Goal: Task Accomplishment & Management: Manage account settings

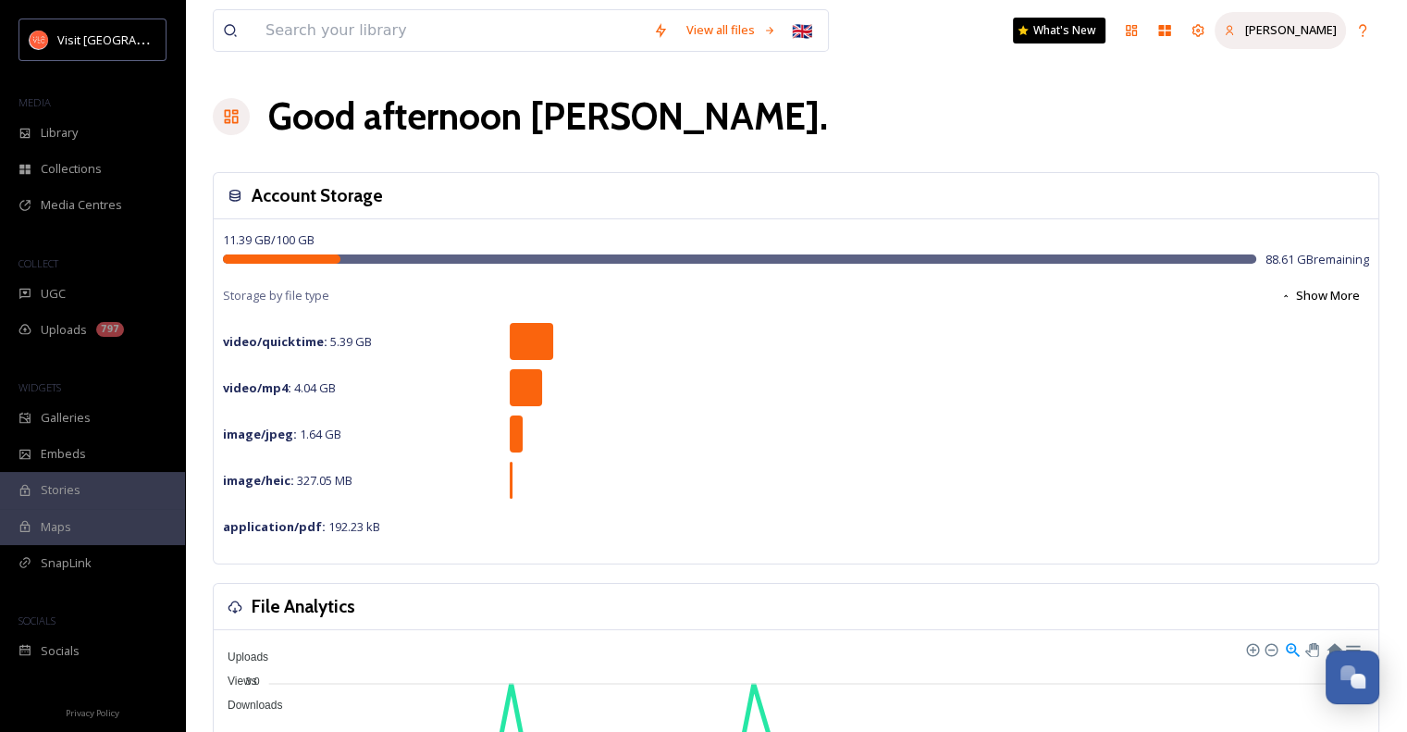
click at [1298, 34] on span "[PERSON_NAME]" at bounding box center [1291, 29] width 92 height 17
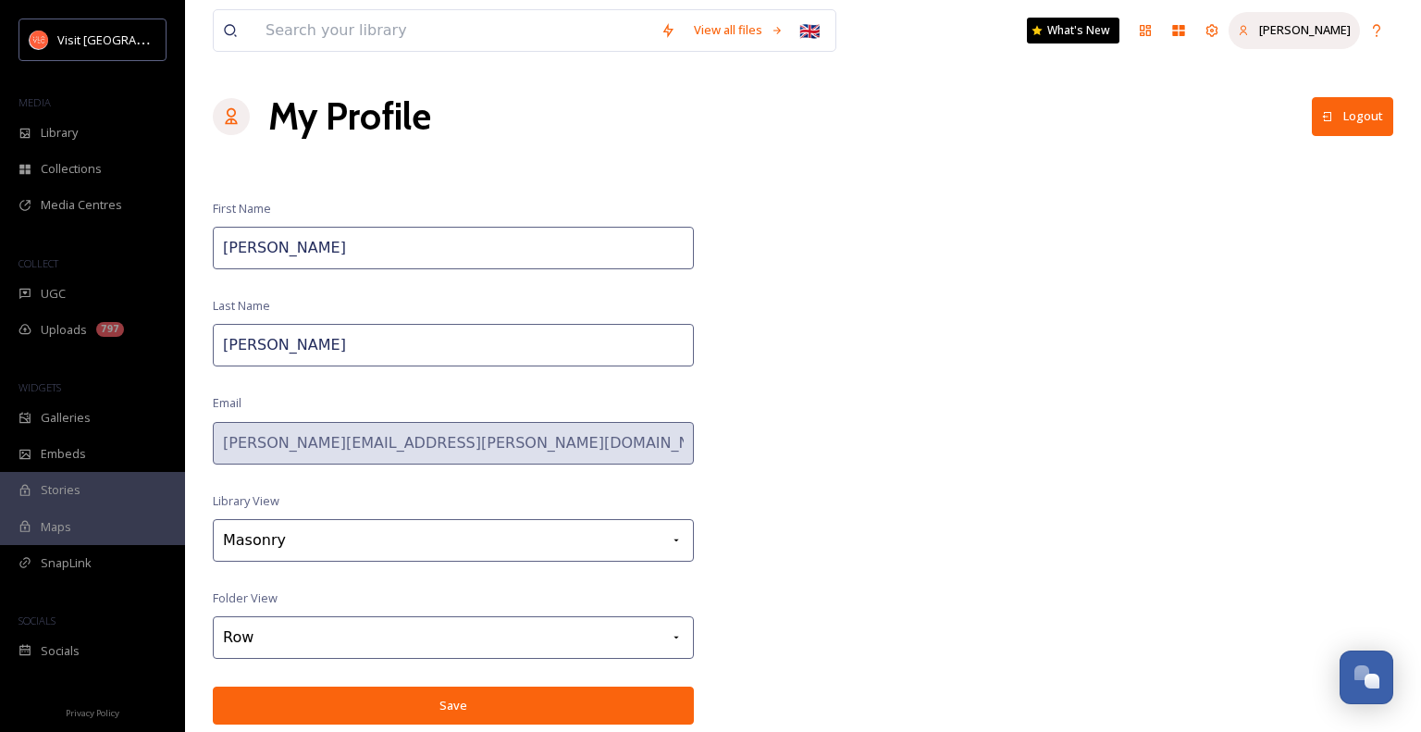
click at [1298, 30] on span "[PERSON_NAME]" at bounding box center [1305, 29] width 92 height 17
click at [1379, 30] on icon at bounding box center [1376, 30] width 7 height 12
click at [1219, 30] on icon at bounding box center [1212, 30] width 12 height 12
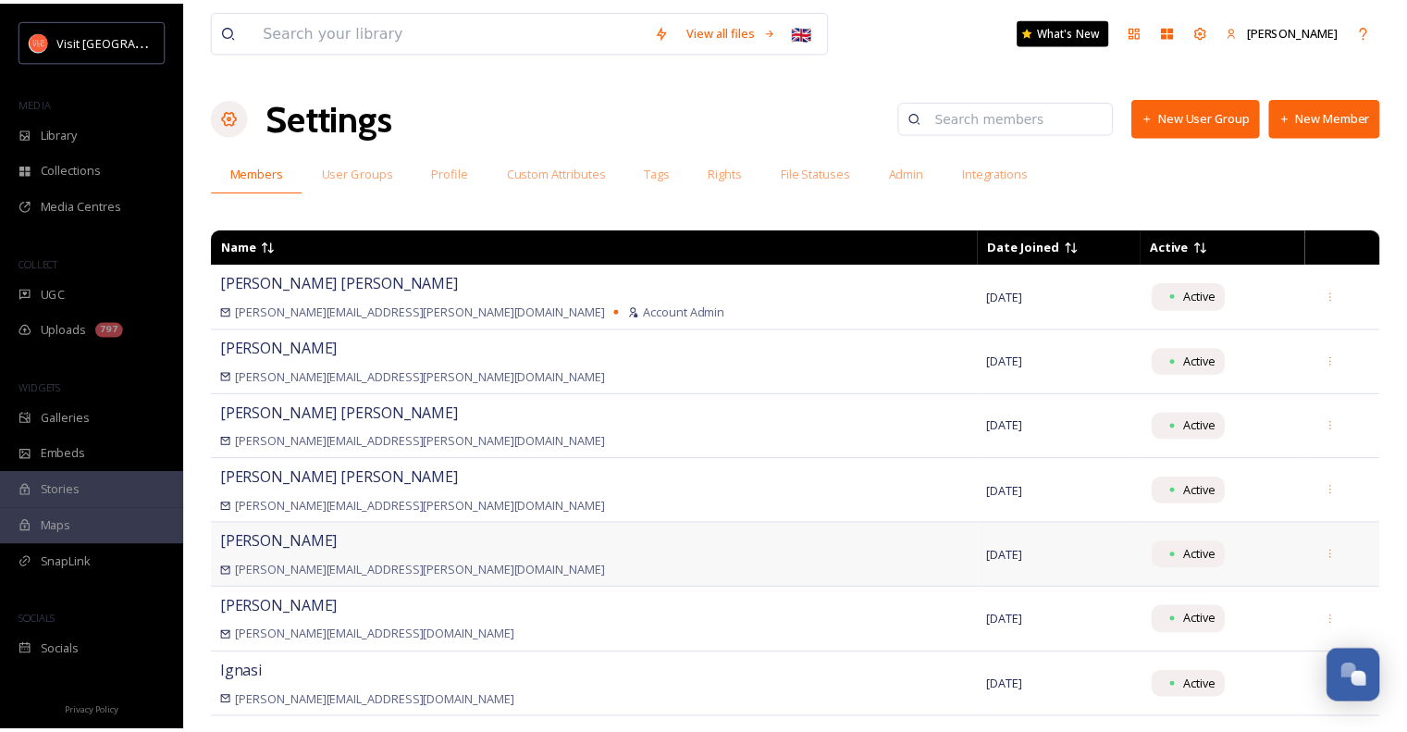
scroll to position [135, 0]
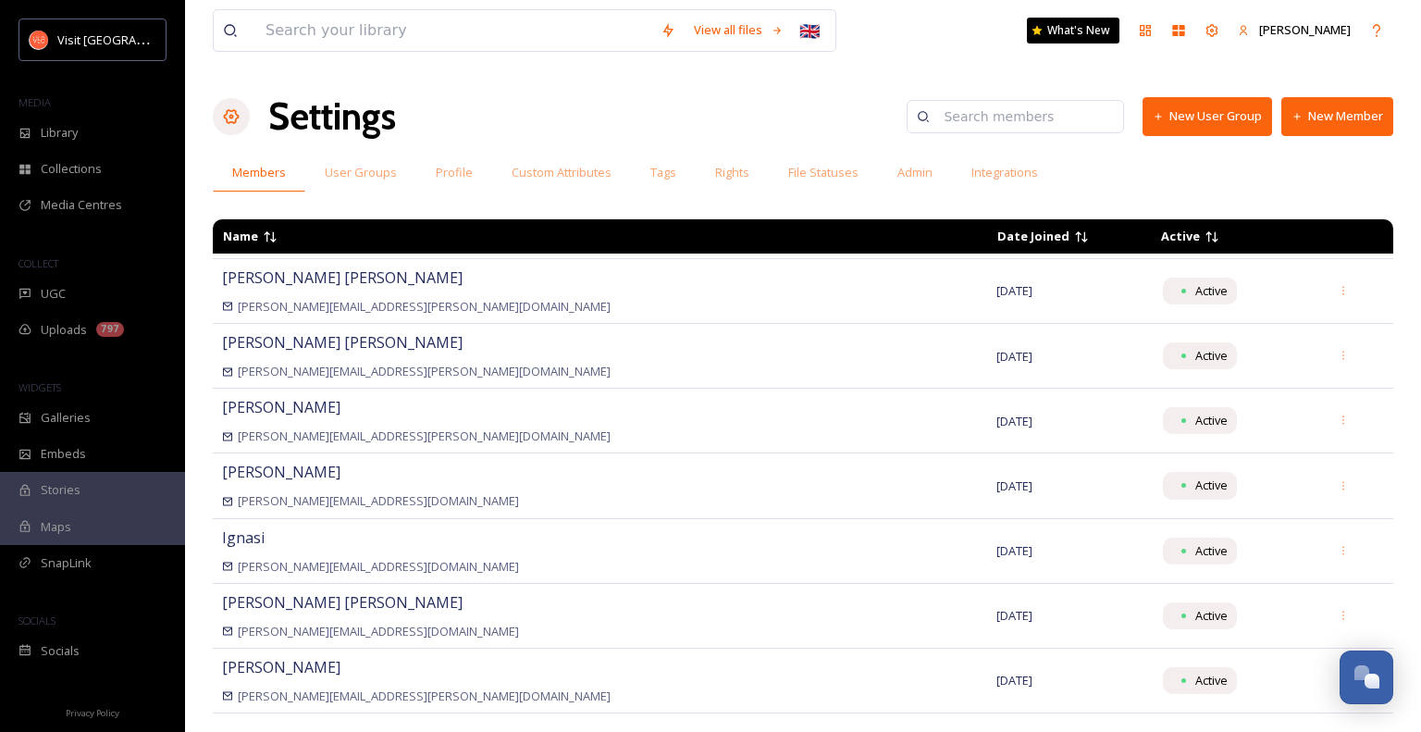
click at [1347, 114] on button "New Member" at bounding box center [1337, 116] width 112 height 38
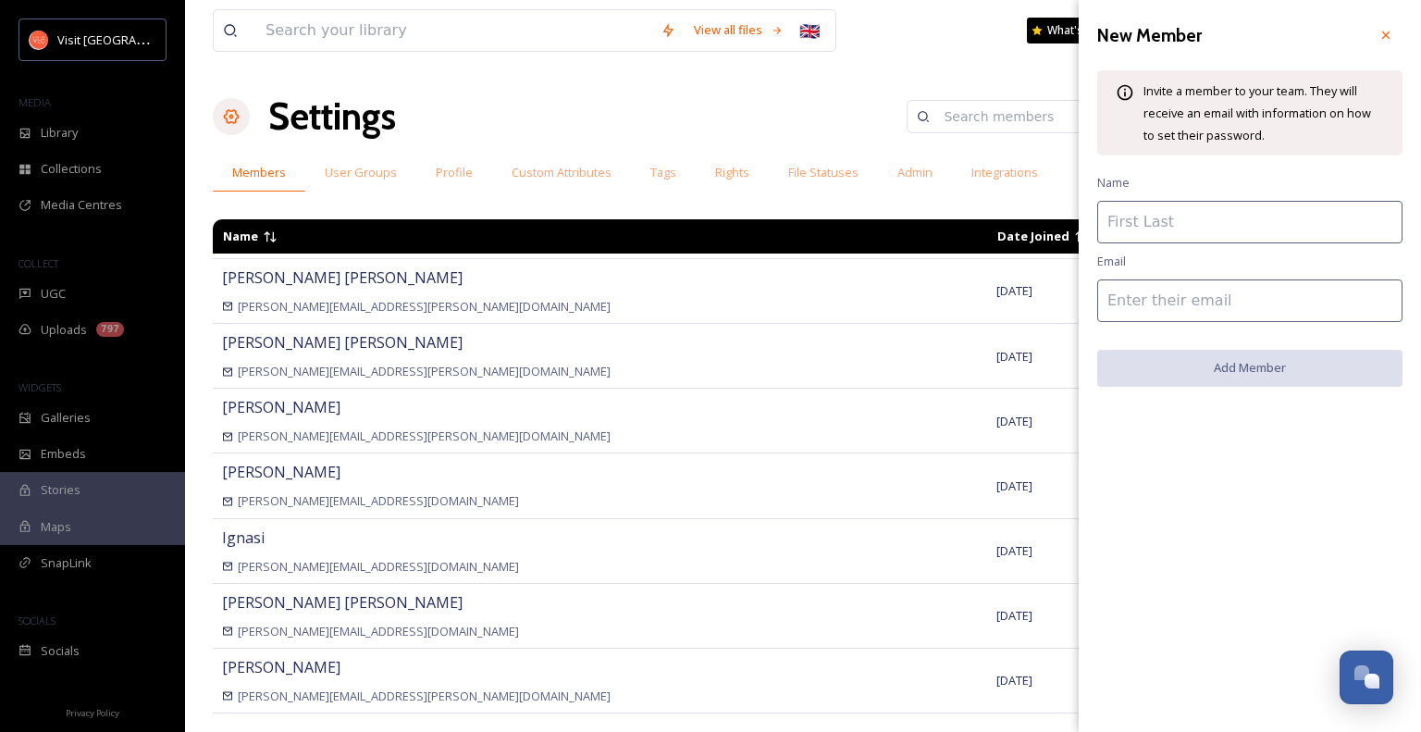
click at [910, 60] on div "View all files 🇬🇧 What's New [PERSON_NAME]" at bounding box center [803, 30] width 1181 height 61
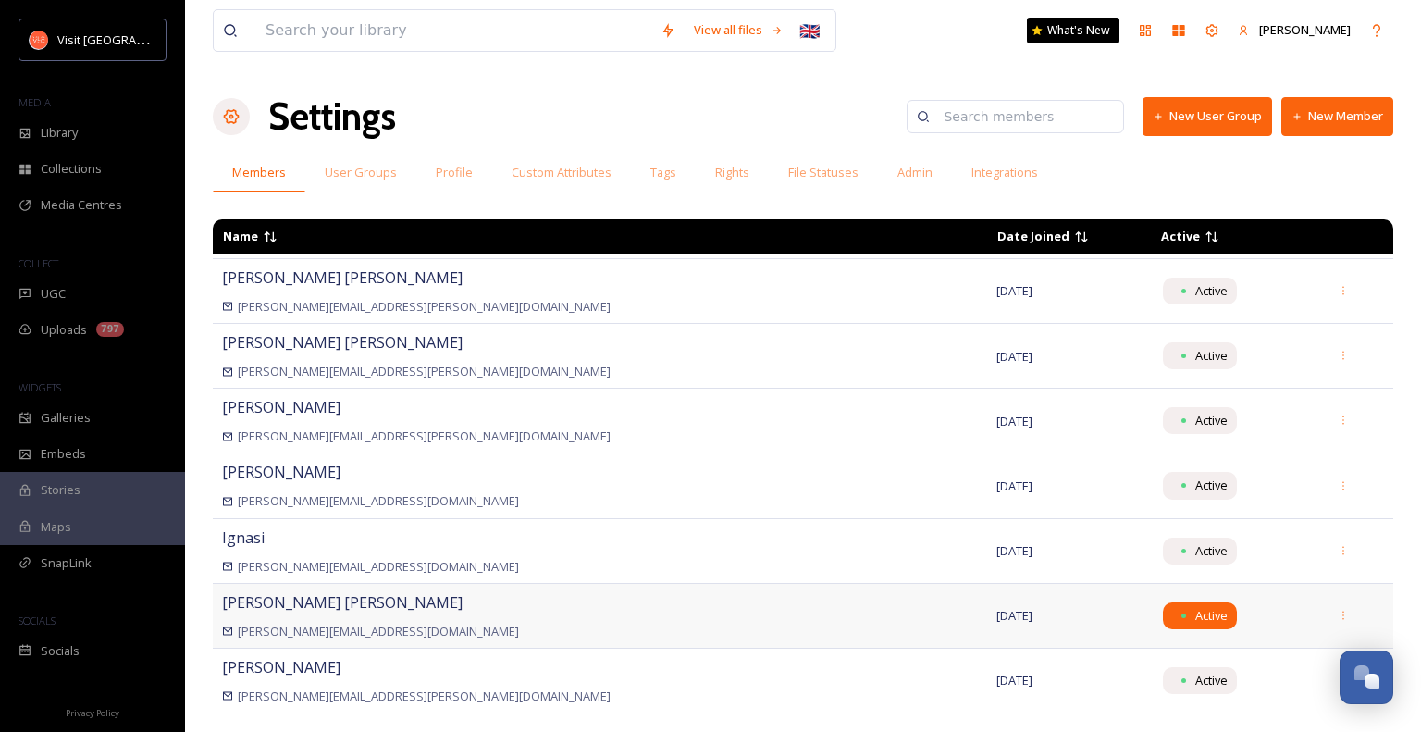
click at [1195, 612] on span "Active" at bounding box center [1211, 616] width 32 height 18
drag, startPoint x: 1110, startPoint y: 612, endPoint x: 562, endPoint y: 630, distance: 549.0
click at [562, 630] on div "[PERSON_NAME][EMAIL_ADDRESS][DOMAIN_NAME]" at bounding box center [600, 632] width 756 height 18
click at [377, 605] on div "[PERSON_NAME] [PERSON_NAME][EMAIL_ADDRESS][DOMAIN_NAME]" at bounding box center [600, 615] width 756 height 49
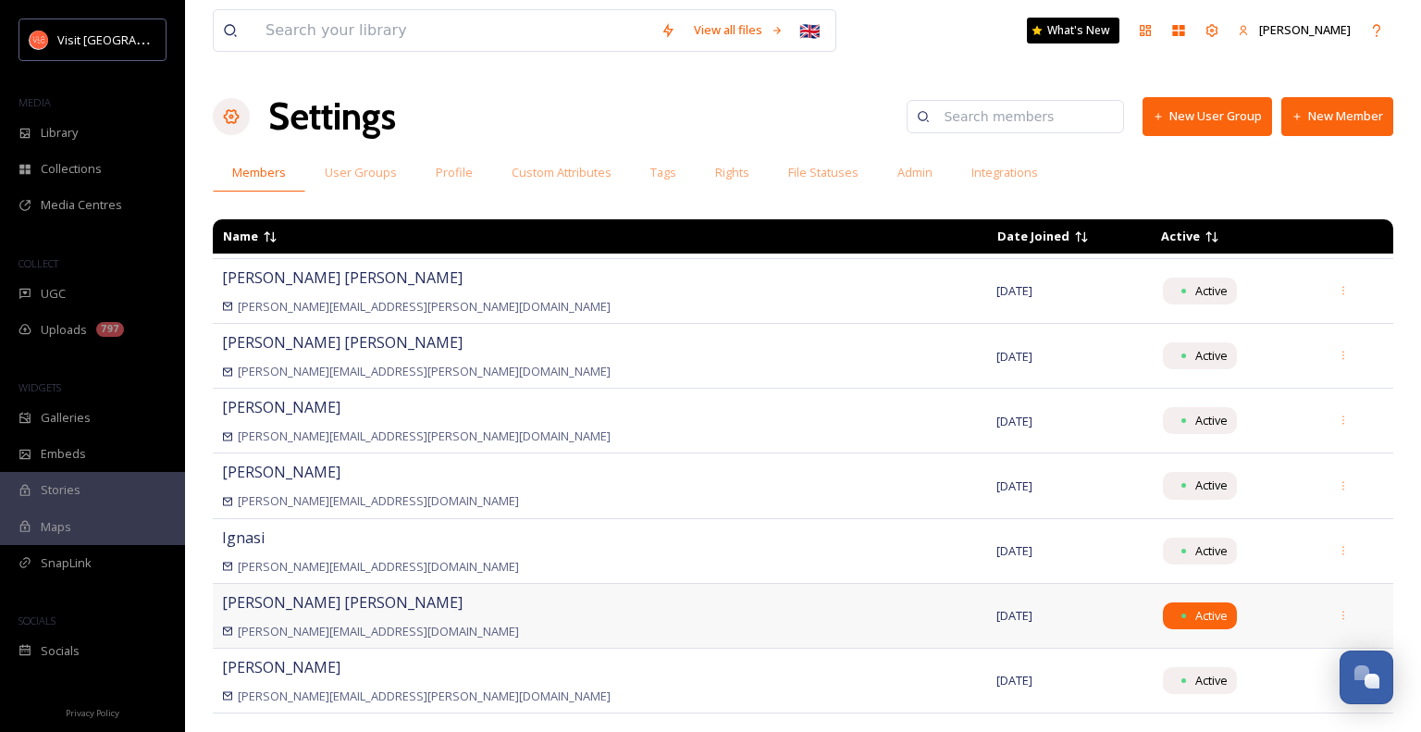
click at [1195, 614] on span "Active" at bounding box center [1211, 616] width 32 height 18
drag, startPoint x: 1121, startPoint y: 614, endPoint x: 1132, endPoint y: 614, distance: 10.2
drag, startPoint x: 1132, startPoint y: 614, endPoint x: 1220, endPoint y: 608, distance: 89.1
click at [1220, 608] on span "Active" at bounding box center [1234, 615] width 148 height 27
click at [904, 172] on span "Admin" at bounding box center [914, 173] width 35 height 18
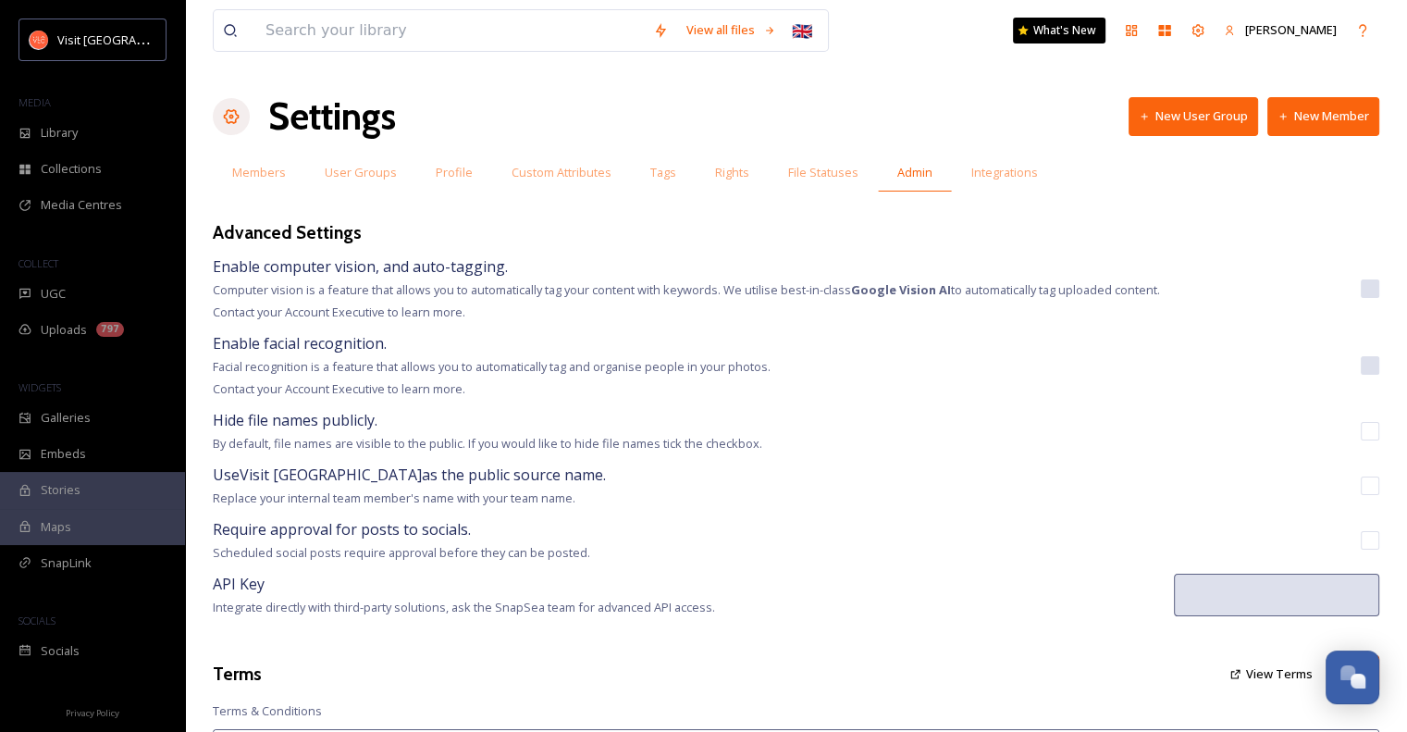
drag, startPoint x: 242, startPoint y: 172, endPoint x: 448, endPoint y: 137, distance: 208.4
click at [448, 137] on div "Settings New User Group New Member" at bounding box center [796, 117] width 1167 height 56
click at [272, 172] on span "Members" at bounding box center [259, 173] width 54 height 18
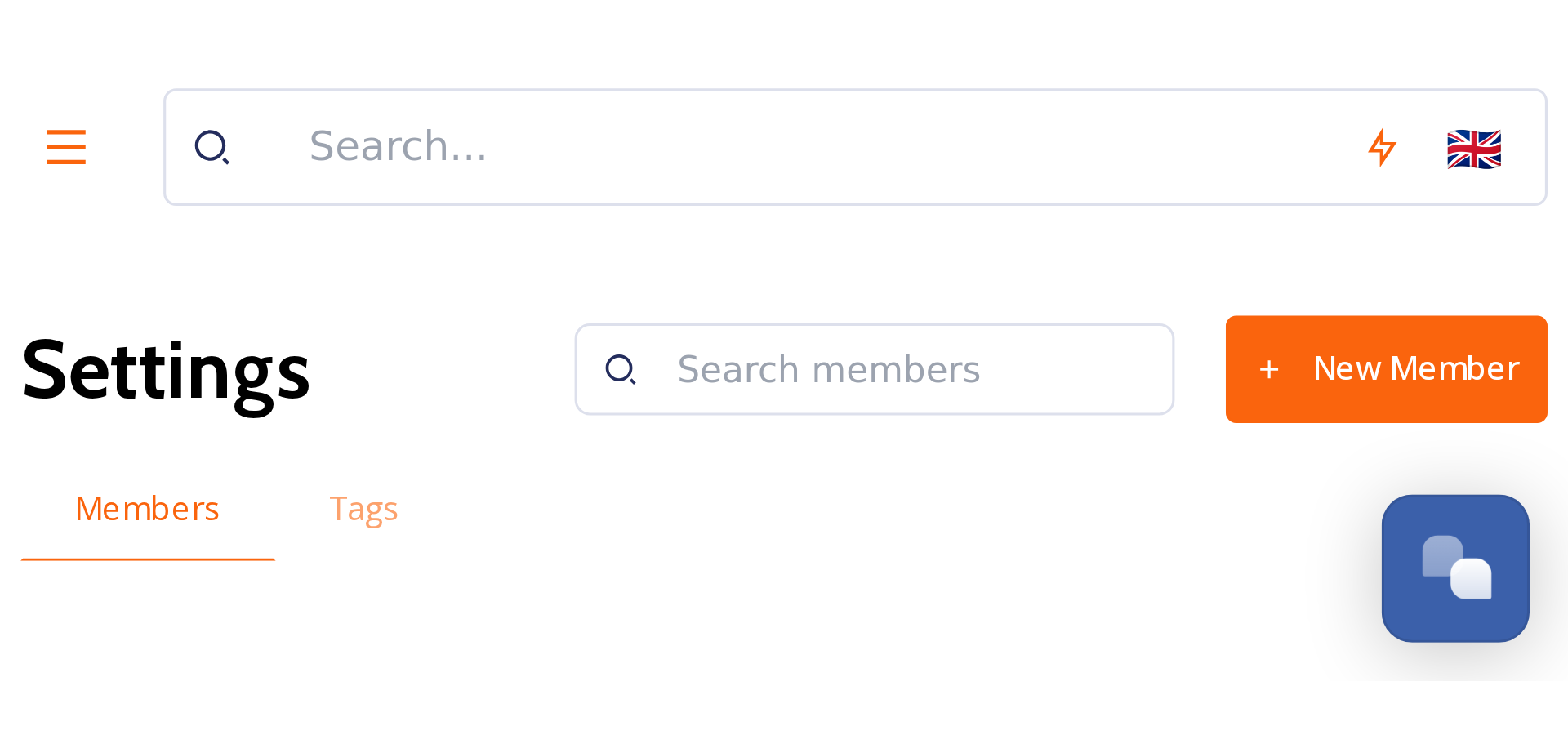
scroll to position [24, 0]
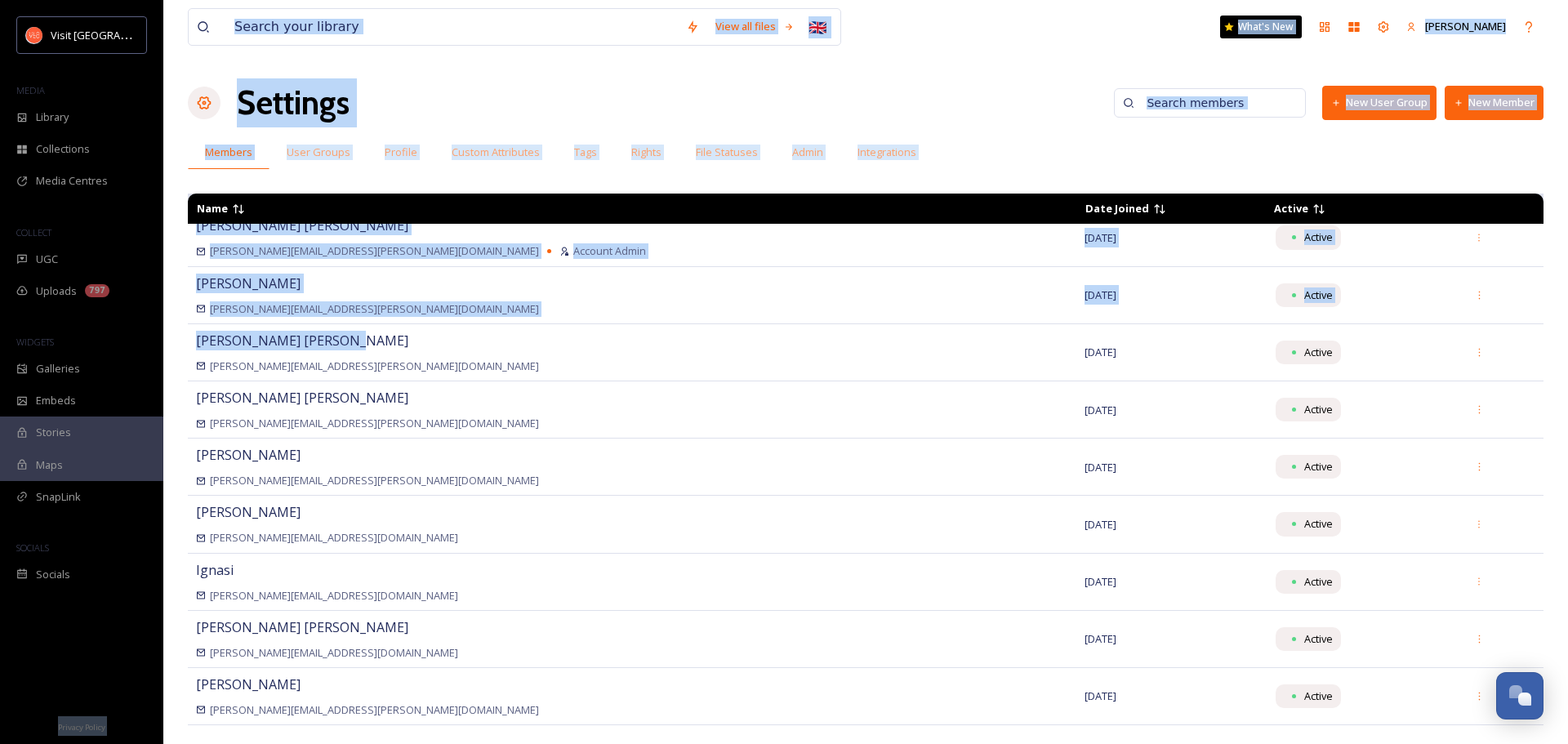
drag, startPoint x: 856, startPoint y: 326, endPoint x: 114, endPoint y: 659, distance: 813.3
click at [114, 645] on div "Visit Valencia MEDIA Library Collections Media Centres COLLECT UGC Uploads 797 …" at bounding box center [784, 372] width 1568 height 744
click at [931, 62] on div "View all files 🇬🇧 What's New [PERSON_NAME] Settings New User Group New Member M…" at bounding box center [865, 372] width 1405 height 744
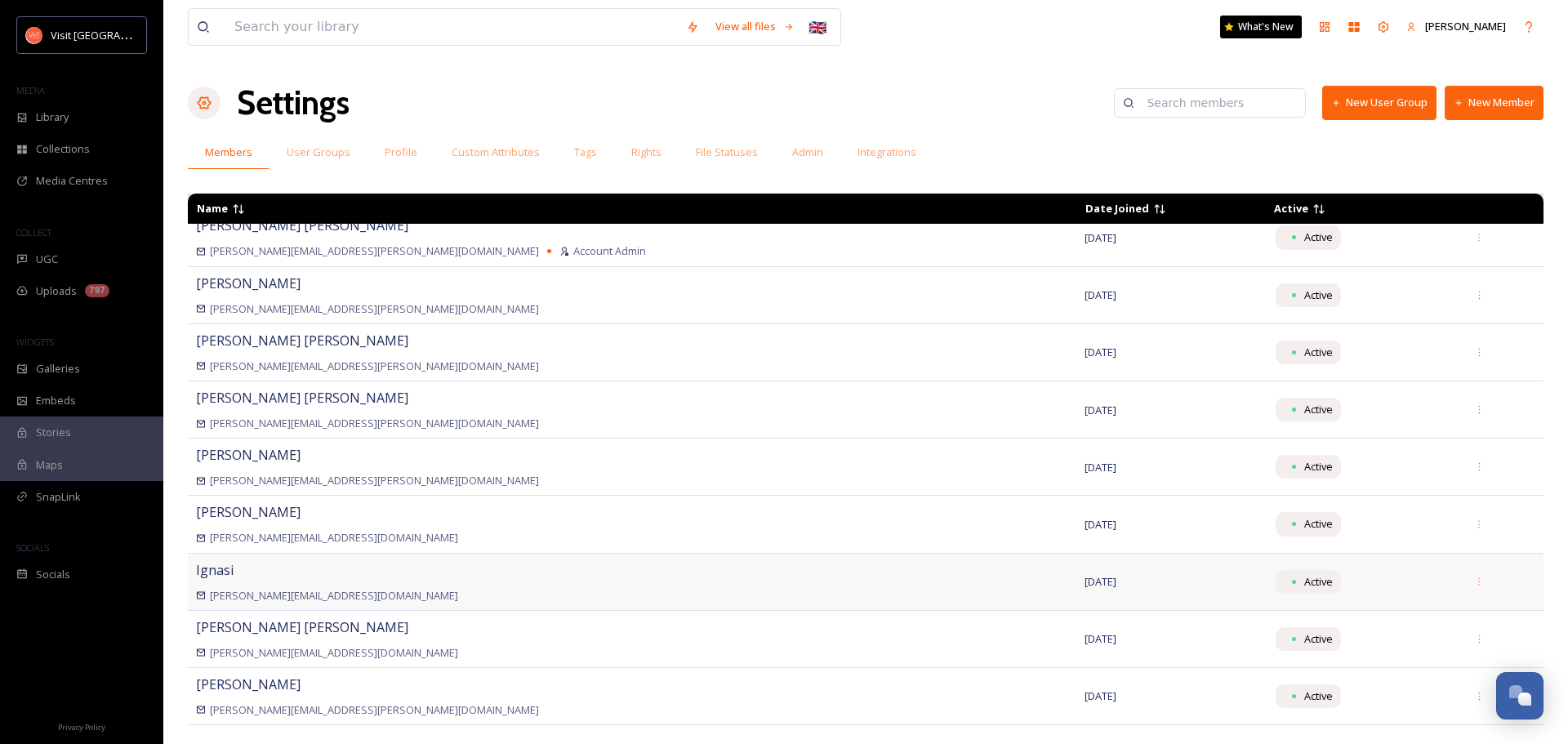
click at [332, 584] on div "Ignasi [EMAIL_ADDRESS][DOMAIN_NAME]" at bounding box center [632, 582] width 872 height 43
click at [207, 579] on div "Ignasi [EMAIL_ADDRESS][DOMAIN_NAME]" at bounding box center [632, 582] width 872 height 43
click at [277, 575] on div "Ignasi [EMAIL_ADDRESS][DOMAIN_NAME]" at bounding box center [632, 582] width 872 height 43
click at [1254, 566] on td "Active" at bounding box center [1361, 581] width 192 height 57
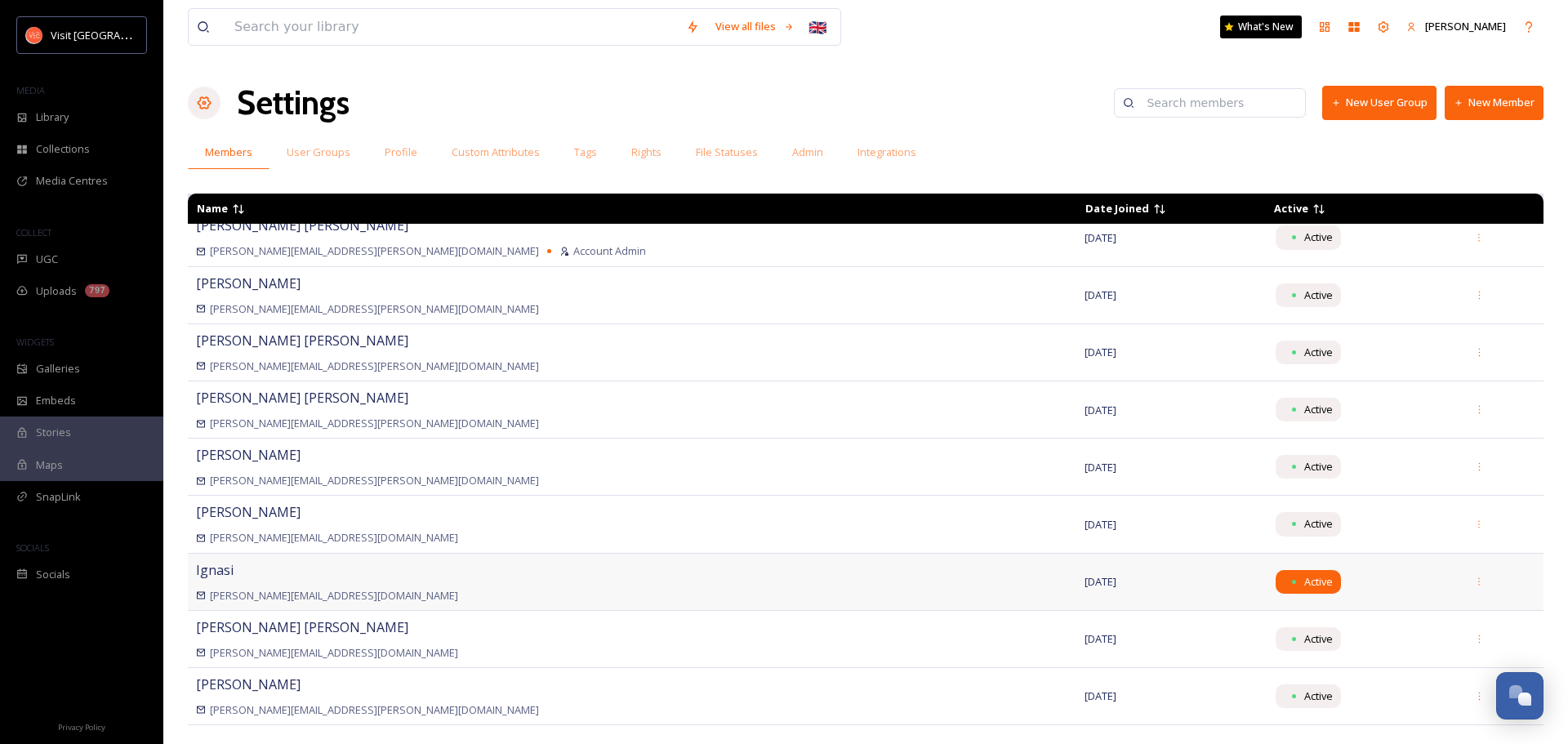
click at [1254, 590] on div "Active" at bounding box center [1308, 582] width 65 height 24
click at [1254, 582] on span "Active" at bounding box center [1319, 582] width 28 height 16
drag, startPoint x: 1212, startPoint y: 582, endPoint x: 1195, endPoint y: 582, distance: 17.0
click at [1254, 582] on div "Active" at bounding box center [1308, 582] width 65 height 24
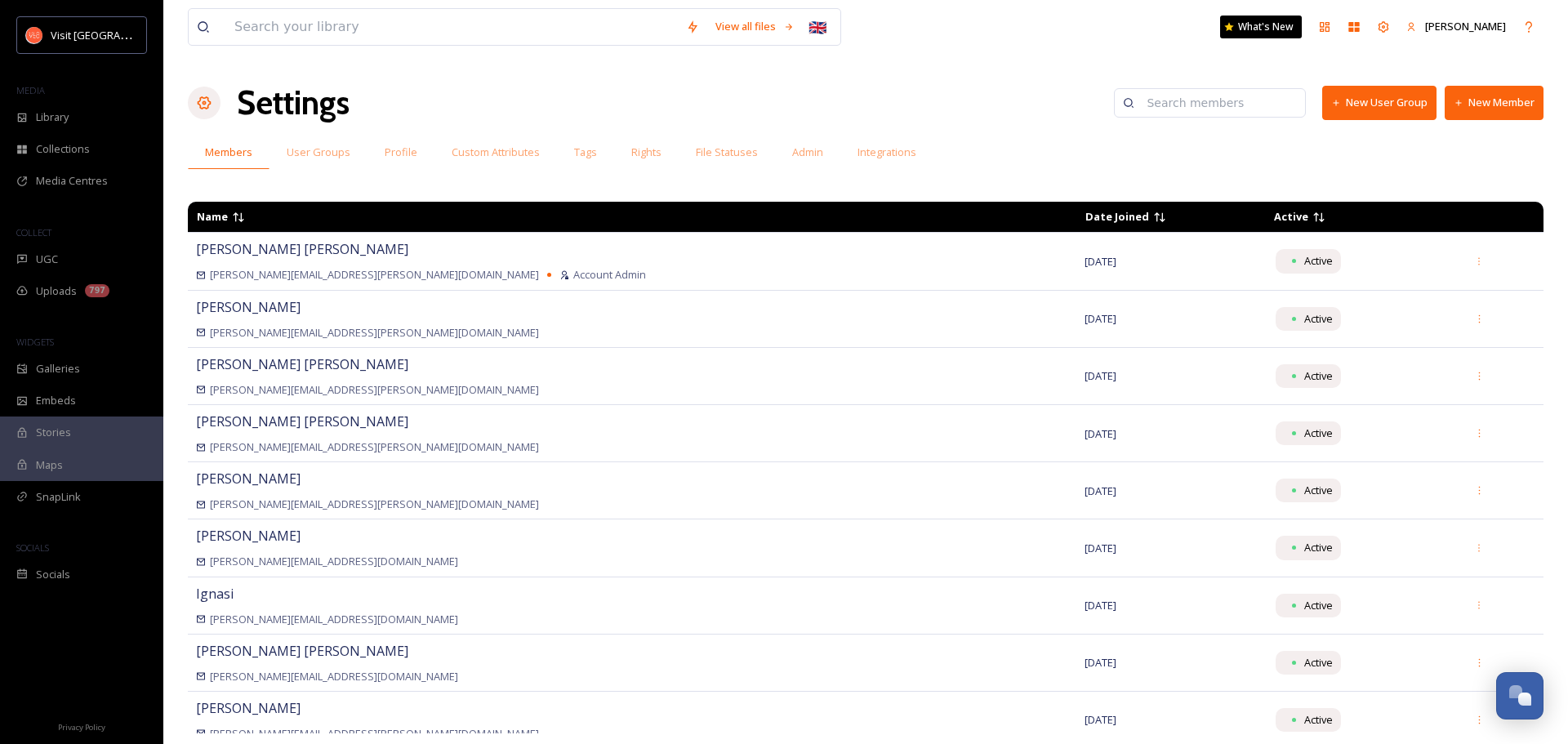
click at [1254, 213] on span "Active" at bounding box center [1291, 216] width 34 height 15
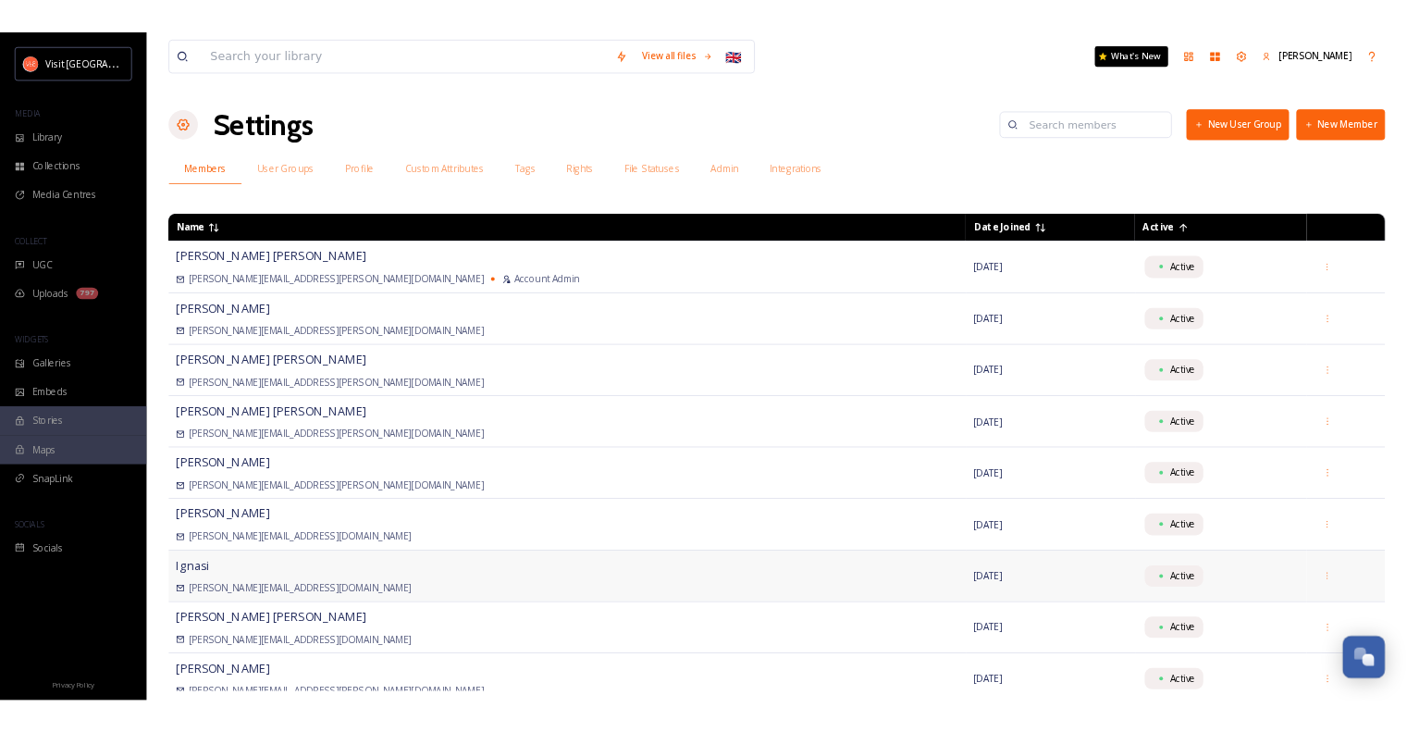
scroll to position [27, 0]
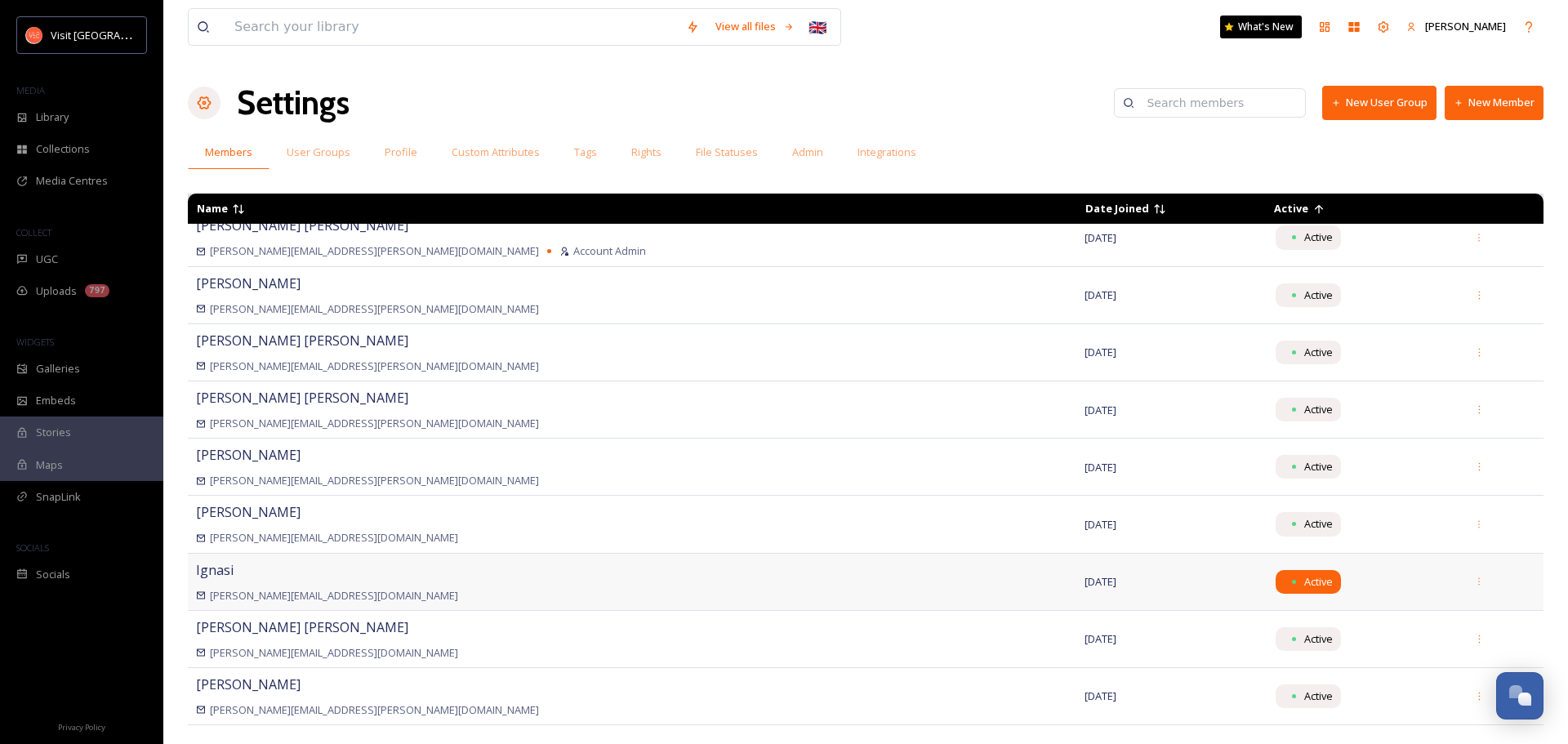
click at [1254, 575] on span "Active" at bounding box center [1319, 582] width 28 height 16
click at [1254, 590] on td "Active" at bounding box center [1361, 581] width 192 height 57
drag, startPoint x: 989, startPoint y: 605, endPoint x: 980, endPoint y: 596, distance: 12.7
click at [1076, 596] on td "[DATE]" at bounding box center [1171, 581] width 189 height 57
drag, startPoint x: 664, startPoint y: 640, endPoint x: 620, endPoint y: 630, distance: 45.1
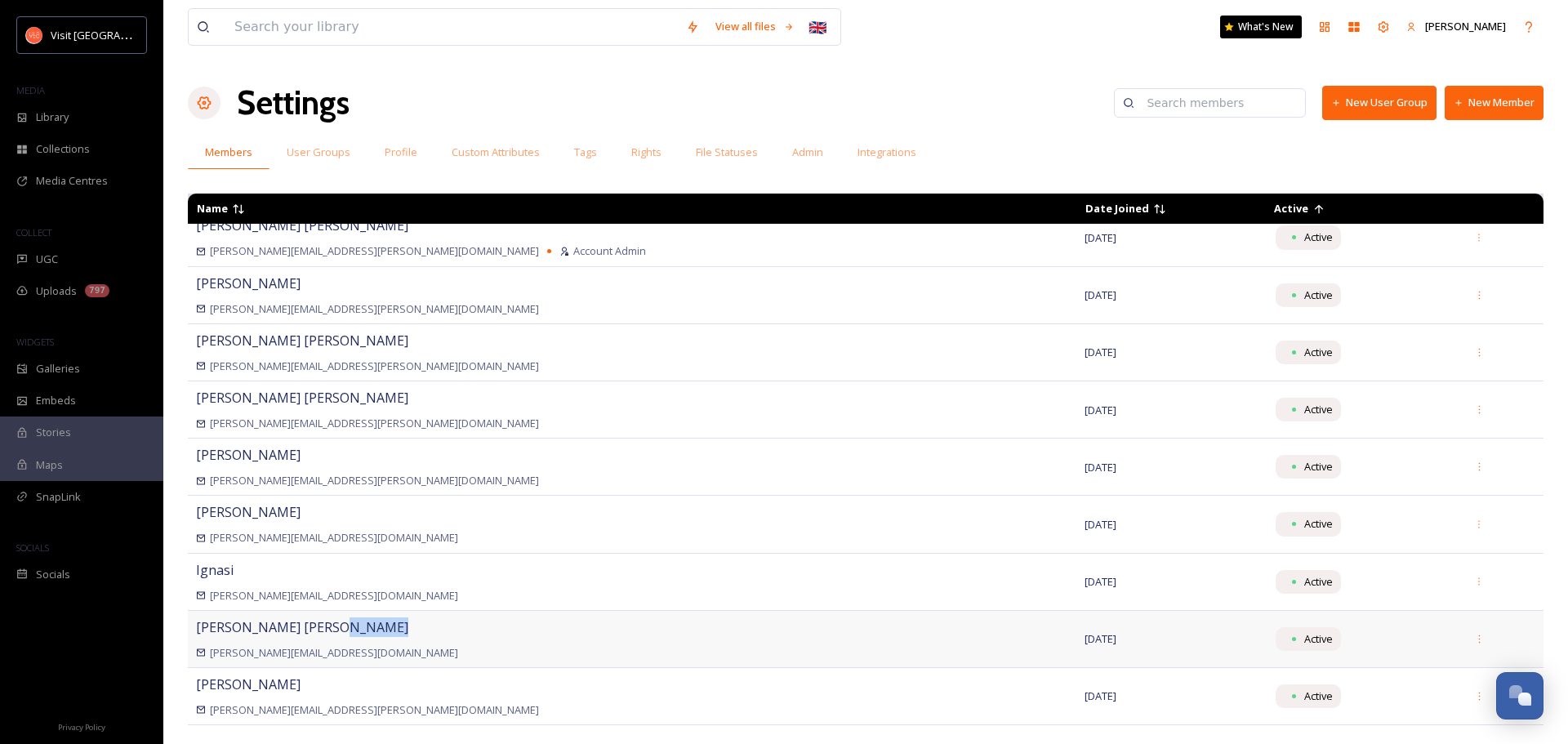
click at [620, 630] on div "[PERSON_NAME] [PERSON_NAME][EMAIL_ADDRESS][DOMAIN_NAME]" at bounding box center [632, 638] width 872 height 43
click at [314, 585] on div "Ignasi [EMAIL_ADDRESS][DOMAIN_NAME]" at bounding box center [632, 582] width 872 height 43
click at [332, 149] on span "User Groups" at bounding box center [319, 153] width 64 height 16
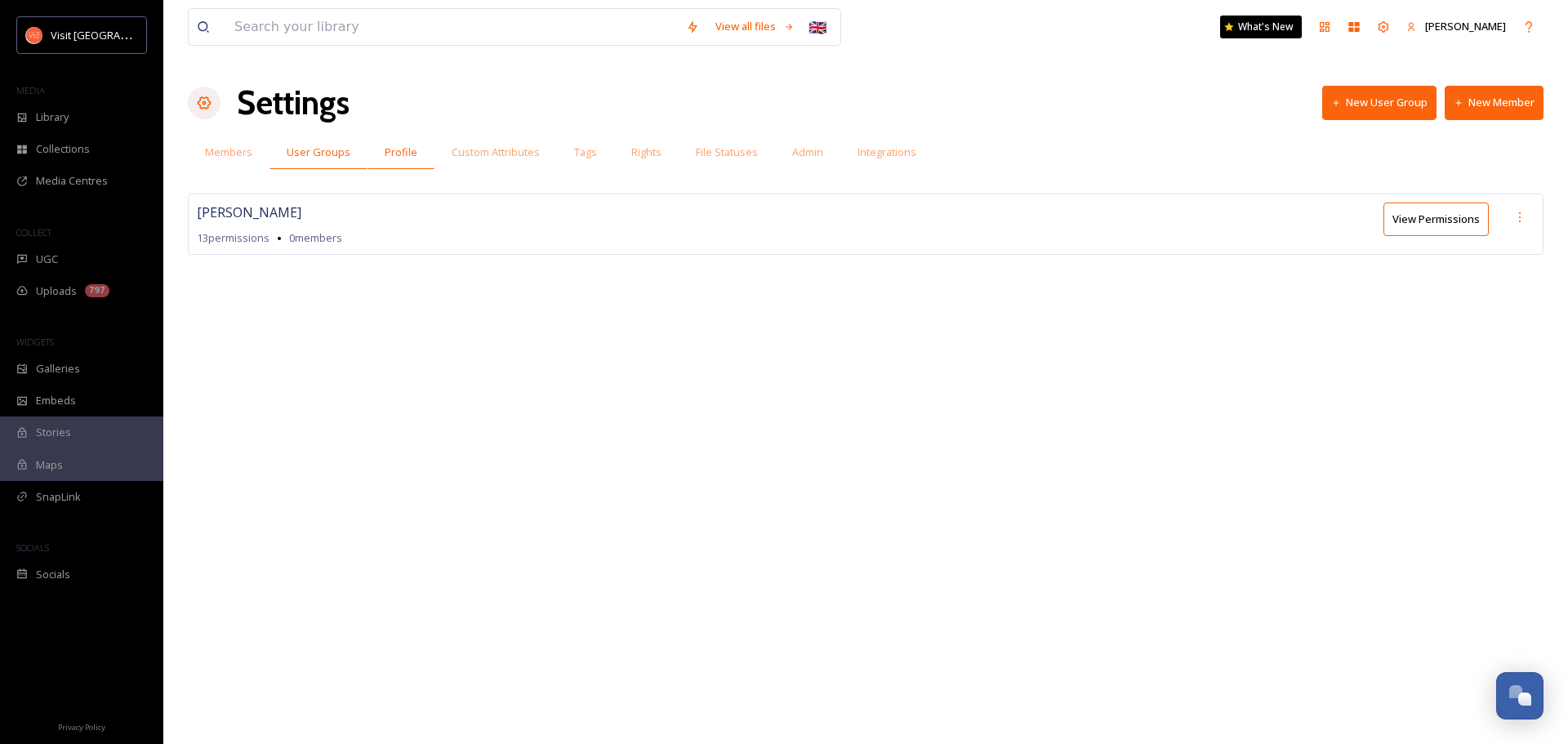
click at [399, 150] on span "Profile" at bounding box center [401, 153] width 33 height 16
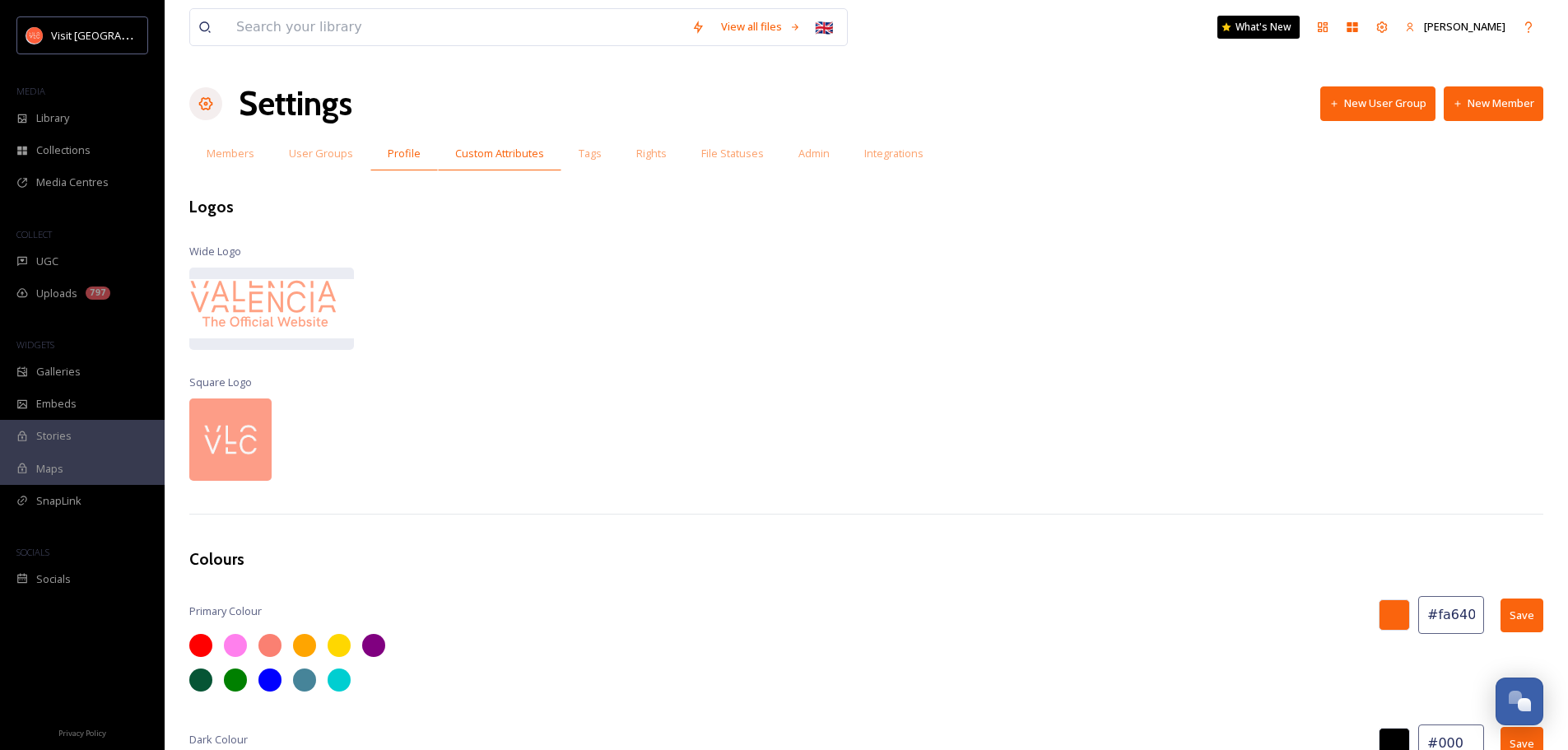
click at [516, 150] on span "Custom Attributes" at bounding box center [500, 154] width 89 height 16
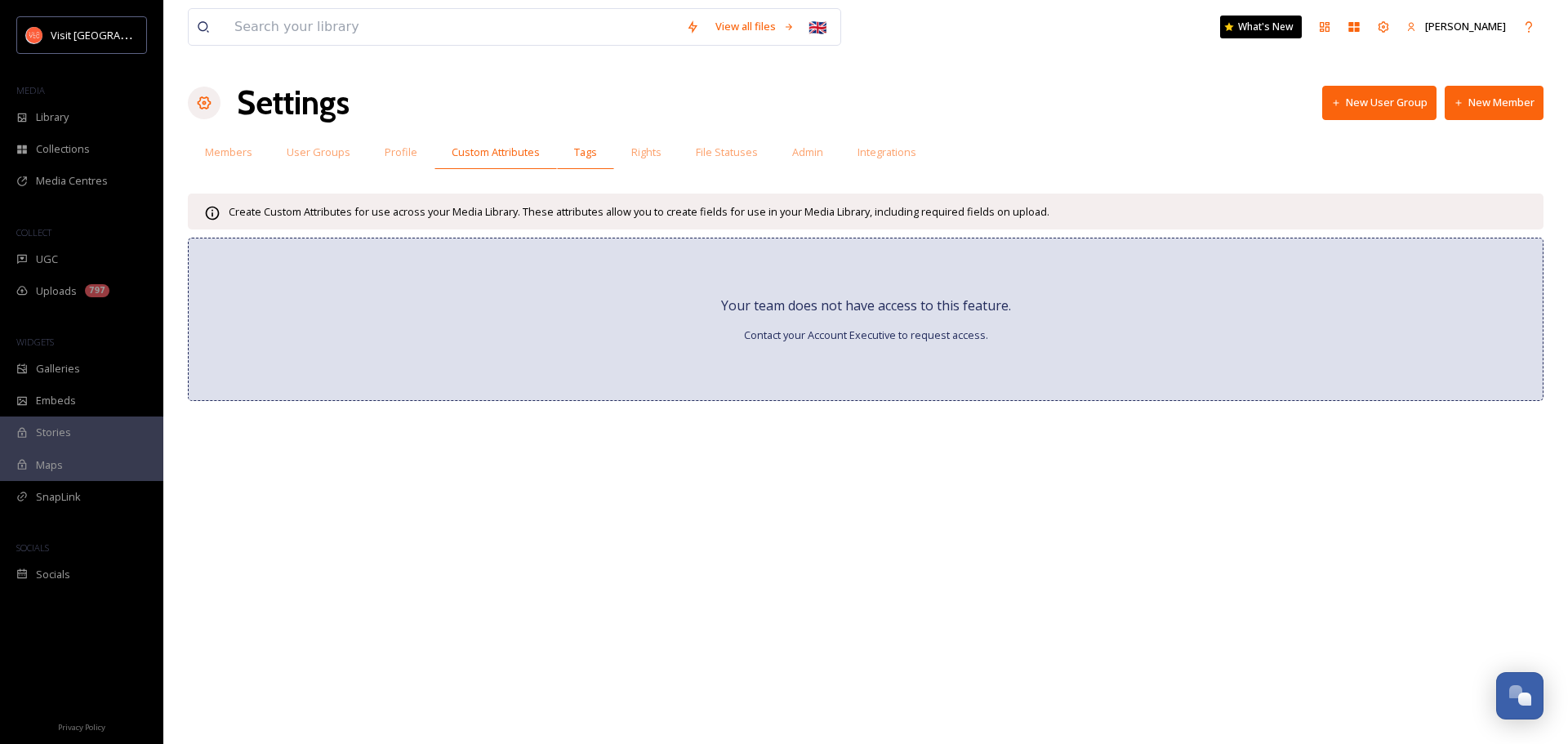
click at [588, 147] on span "Tags" at bounding box center [585, 153] width 23 height 16
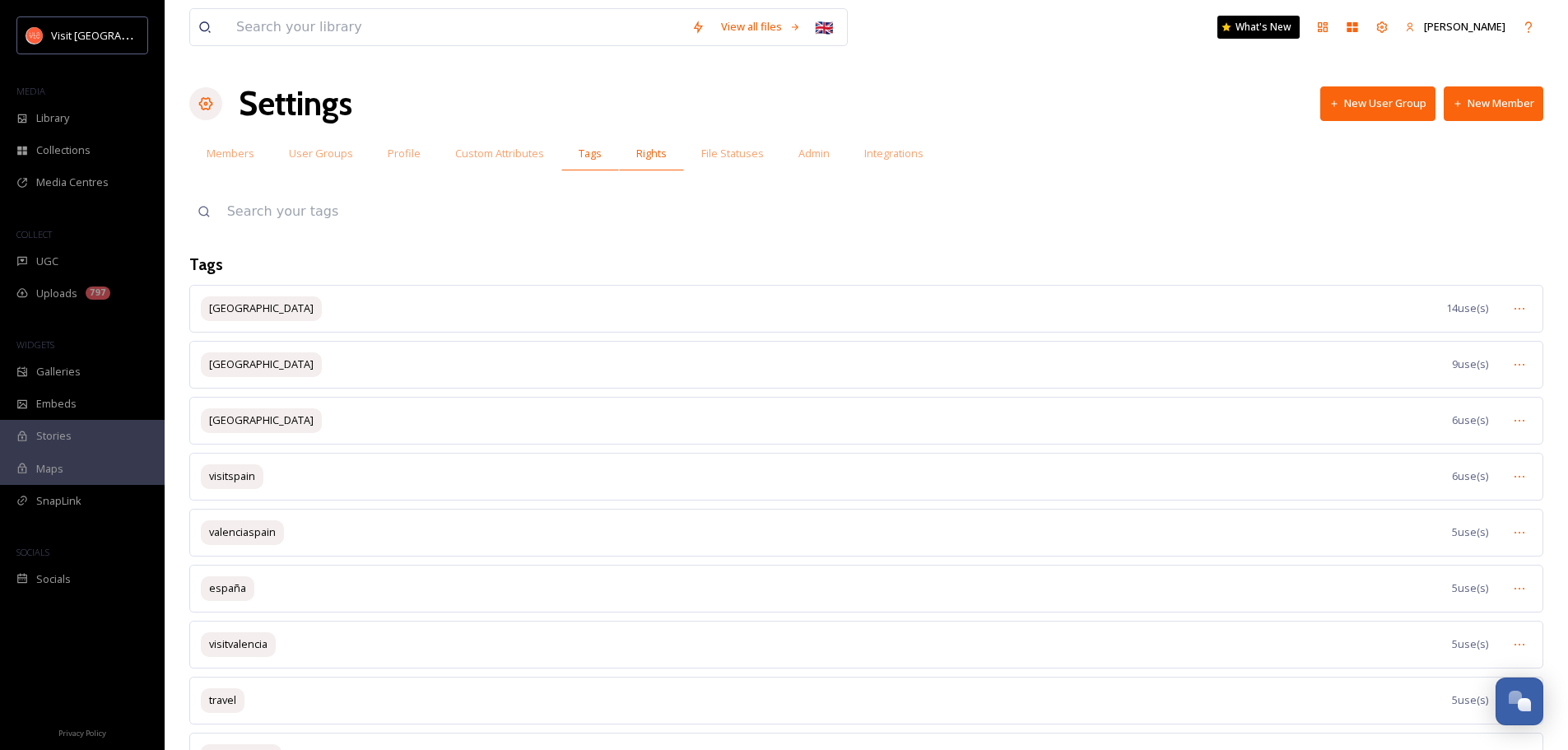
click at [650, 152] on span "Rights" at bounding box center [651, 154] width 30 height 16
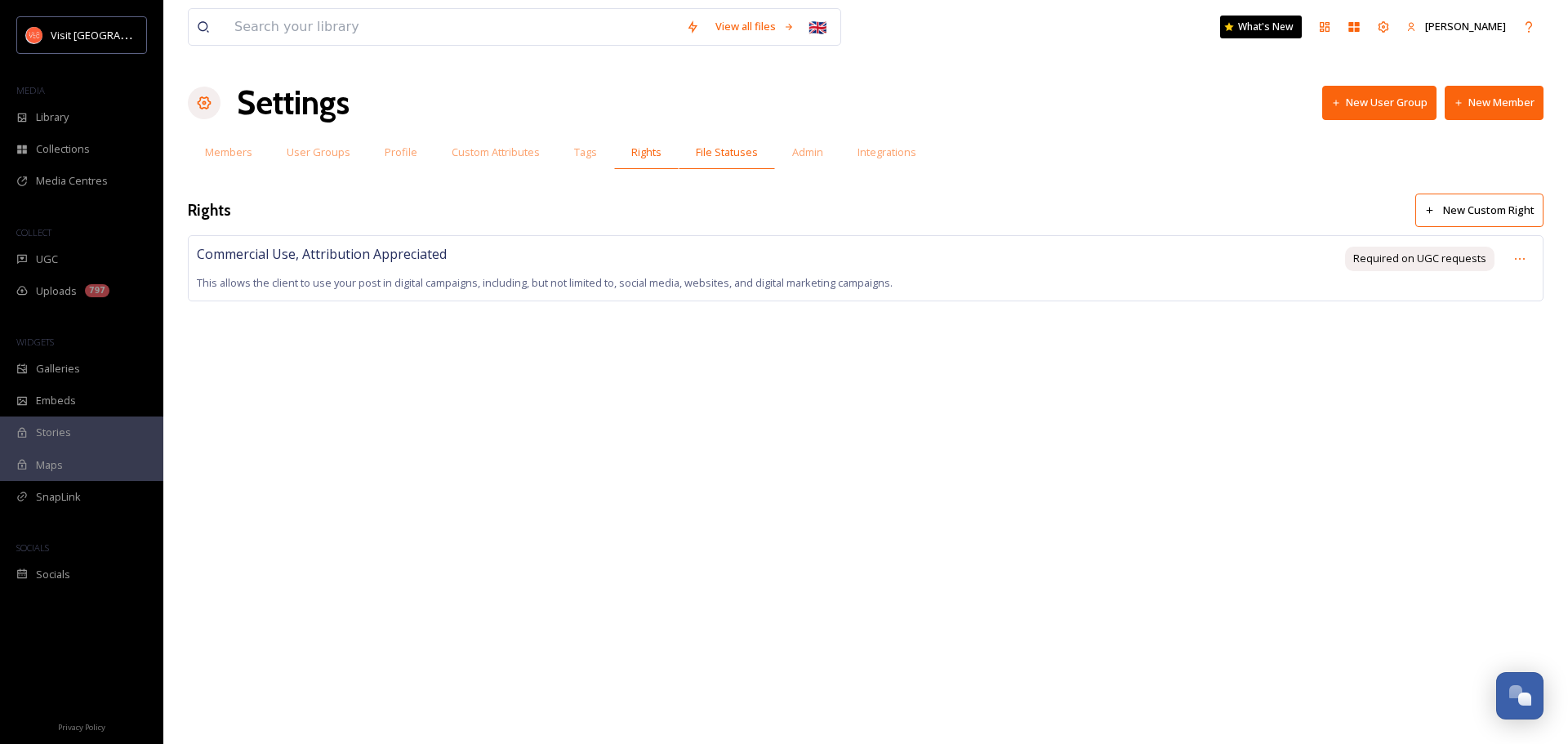
click at [736, 154] on span "File Statuses" at bounding box center [727, 153] width 62 height 16
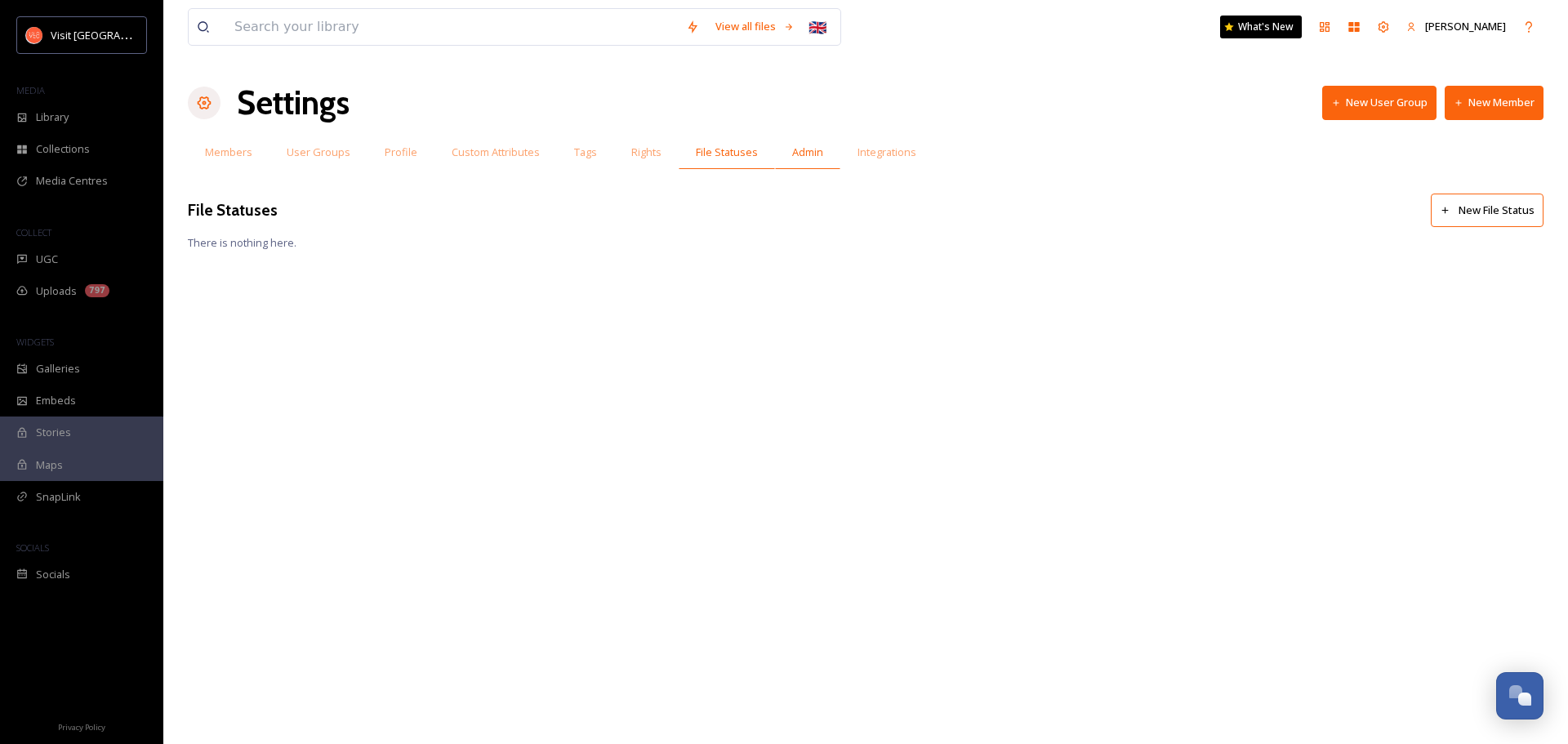
click at [810, 154] on span "Admin" at bounding box center [807, 153] width 31 height 16
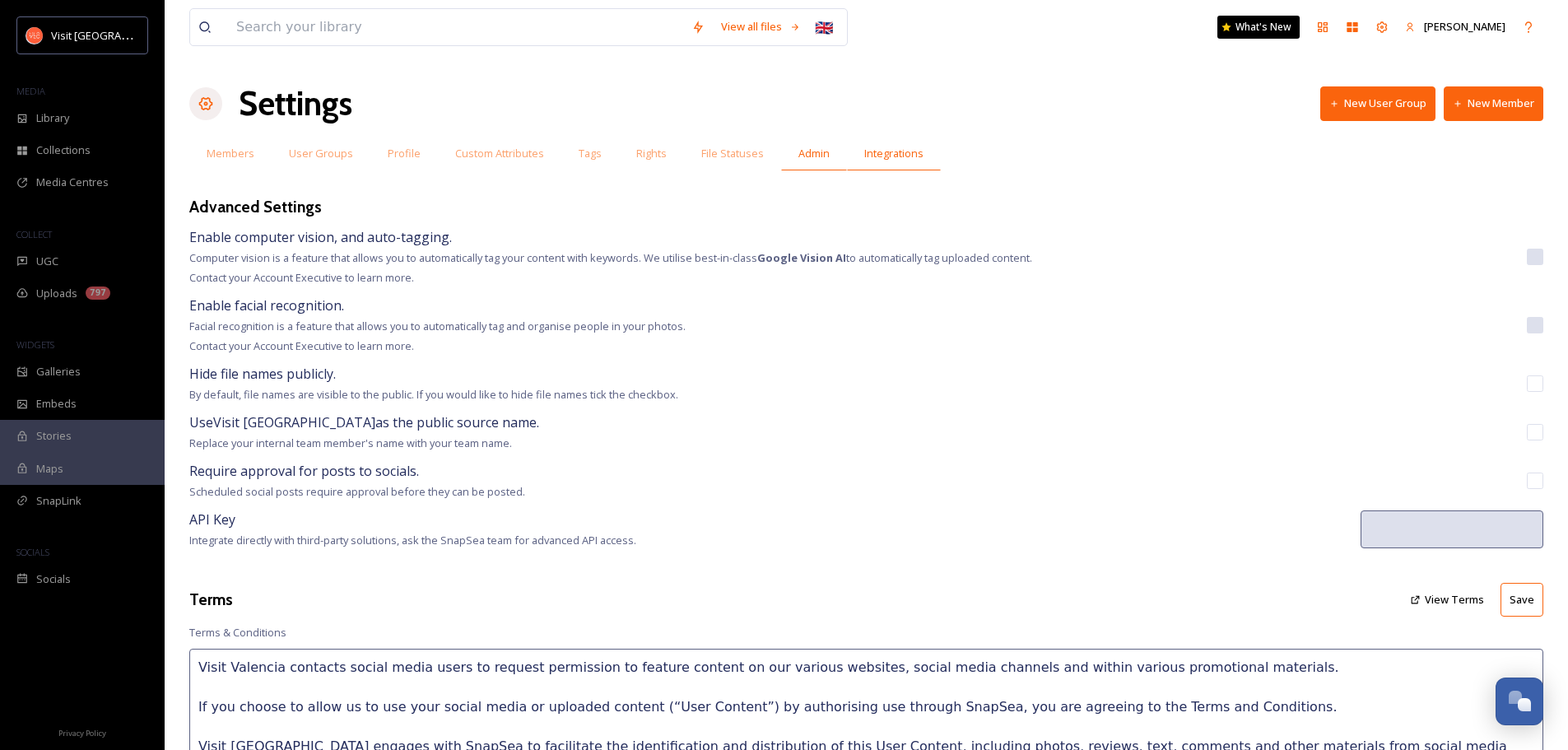
click at [889, 152] on span "Integrations" at bounding box center [893, 154] width 60 height 16
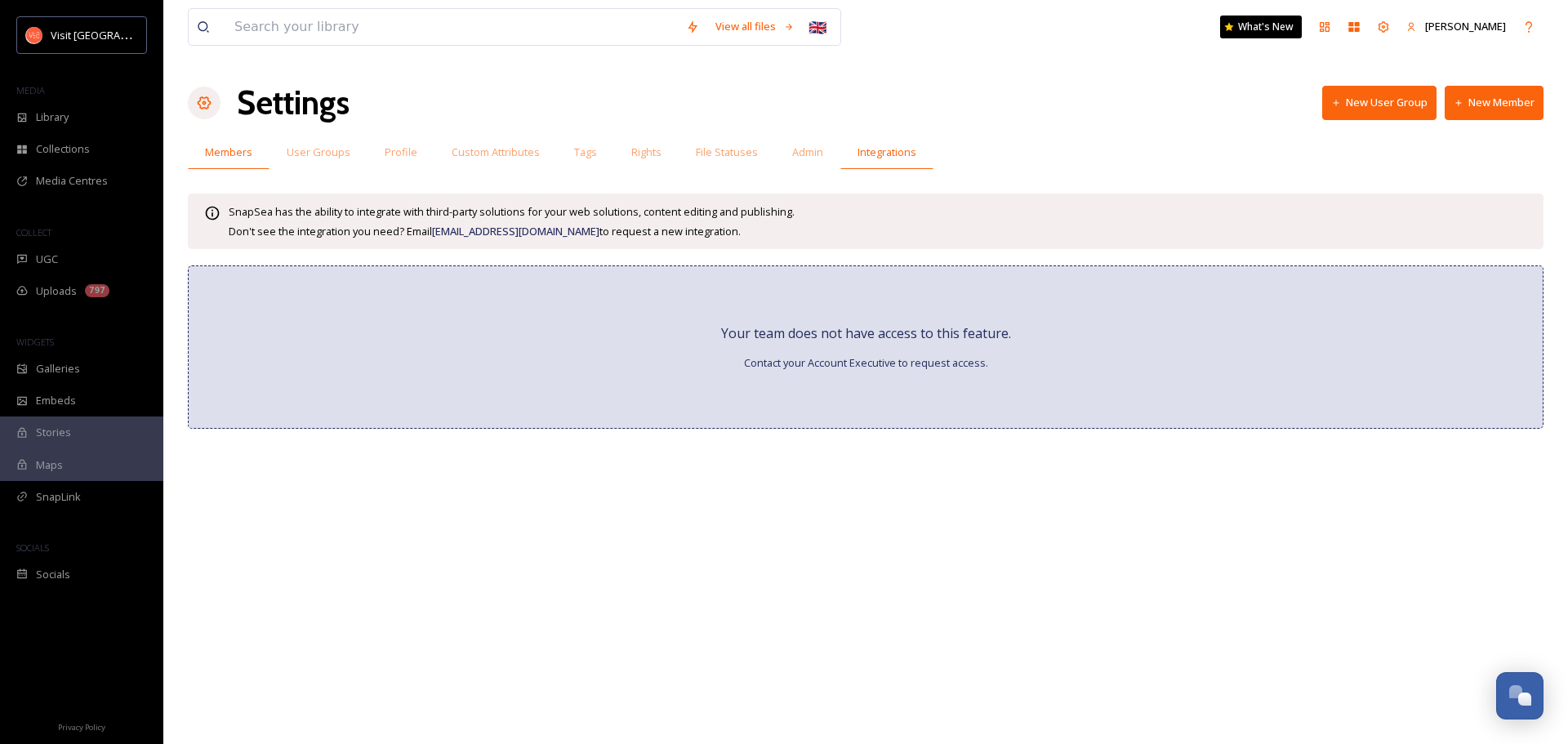
click at [237, 151] on span "Members" at bounding box center [229, 153] width 48 height 16
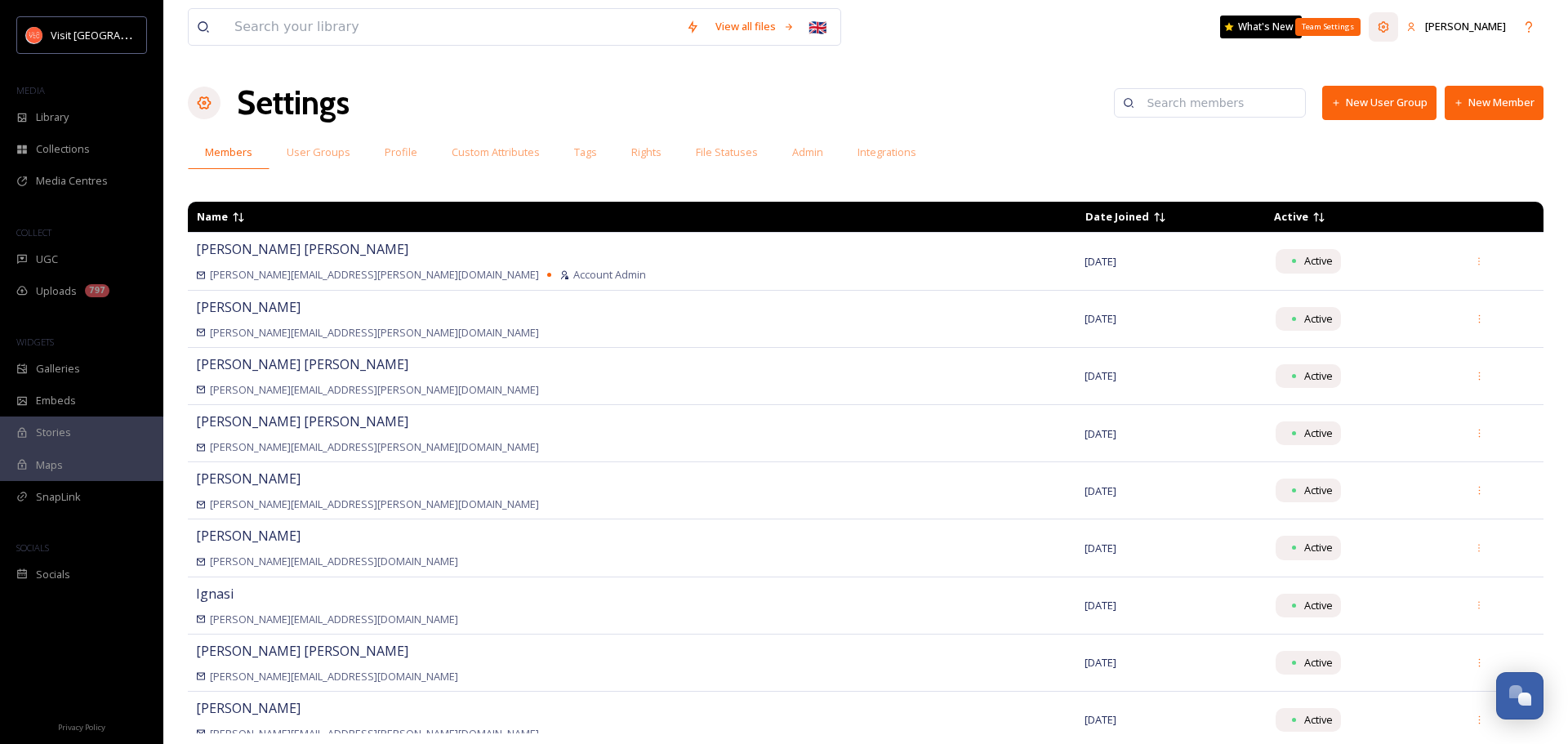
click at [1254, 26] on icon at bounding box center [1384, 26] width 11 height 11
click at [1254, 99] on button "New Member" at bounding box center [1495, 102] width 99 height 34
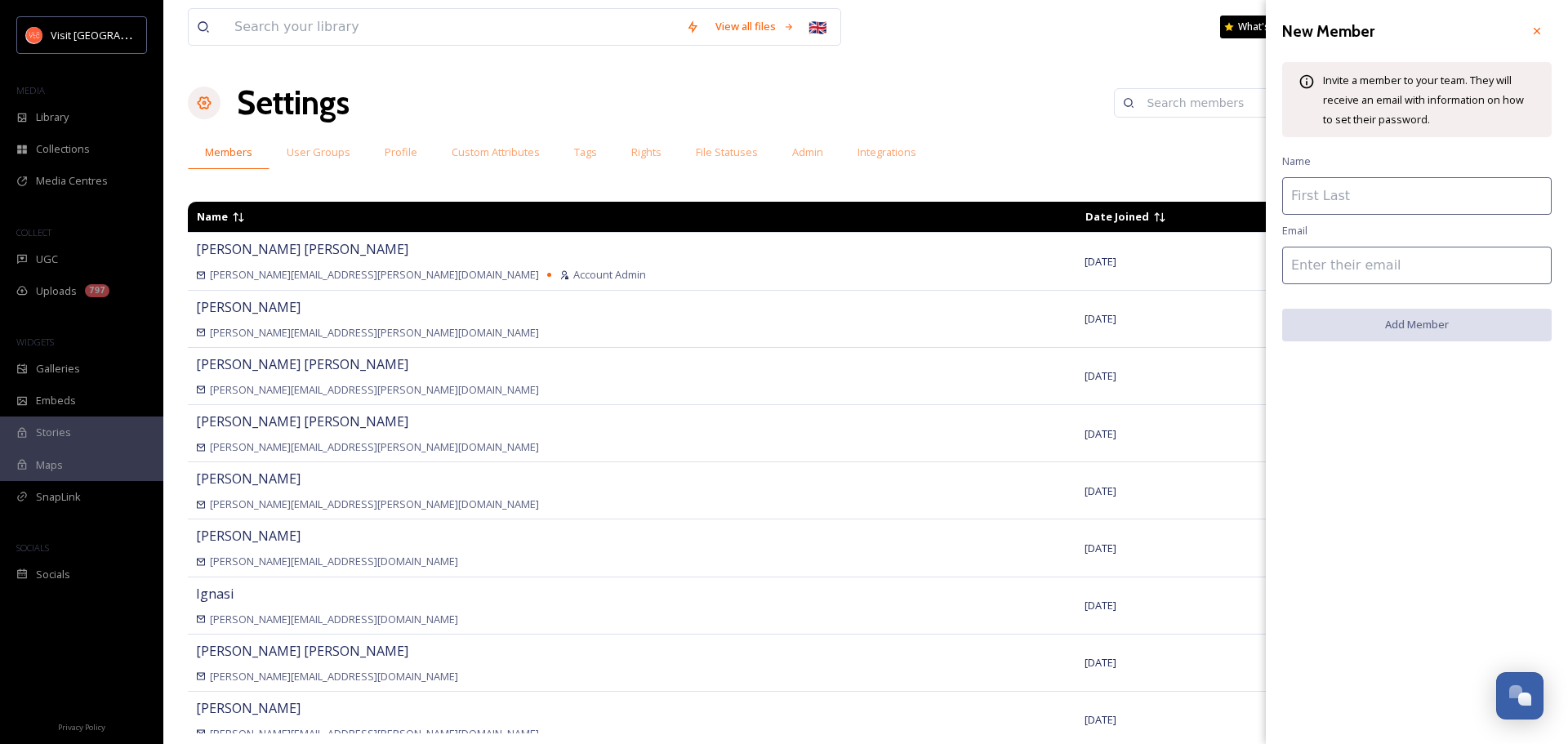
click at [1254, 197] on input at bounding box center [1417, 196] width 269 height 38
type input "[PERSON_NAME]"
click at [1254, 265] on input at bounding box center [1417, 265] width 269 height 38
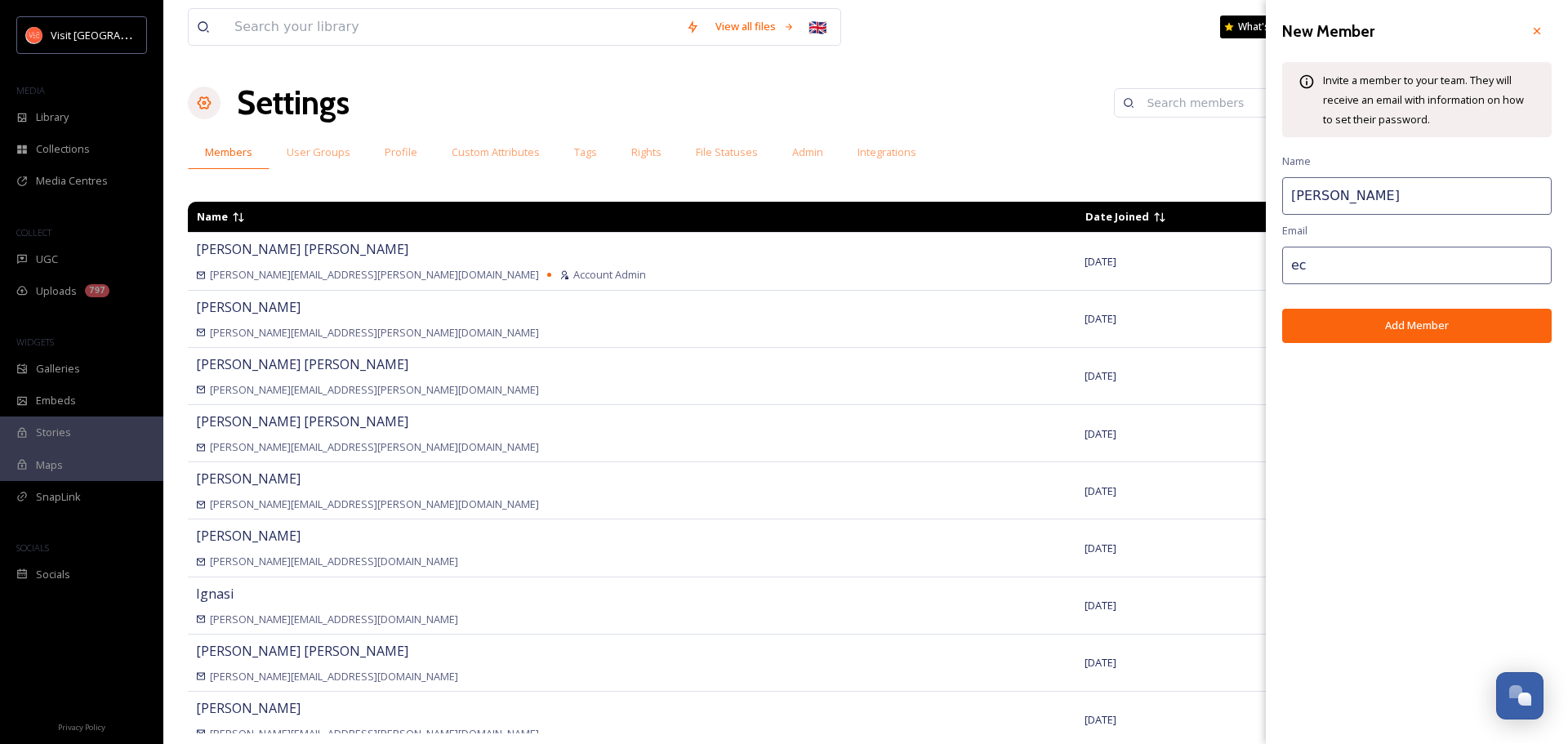
type input "e"
click at [1254, 269] on input "[PERSON_NAME]" at bounding box center [1417, 265] width 269 height 38
type input "[PERSON_NAME][EMAIL_ADDRESS][PERSON_NAME][DOMAIN_NAME]"
click at [1254, 327] on button "Add Member" at bounding box center [1417, 326] width 269 height 34
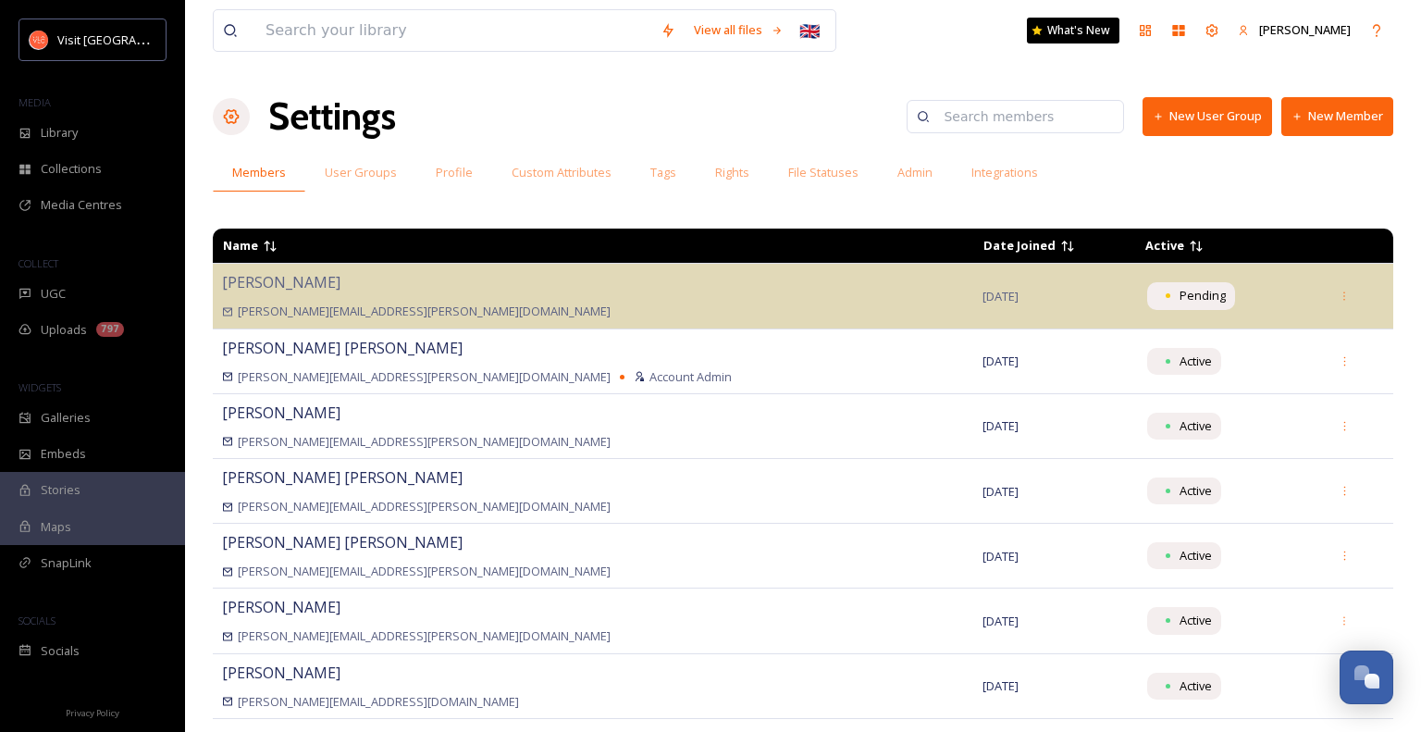
click at [77, 300] on div "UGC" at bounding box center [92, 294] width 185 height 36
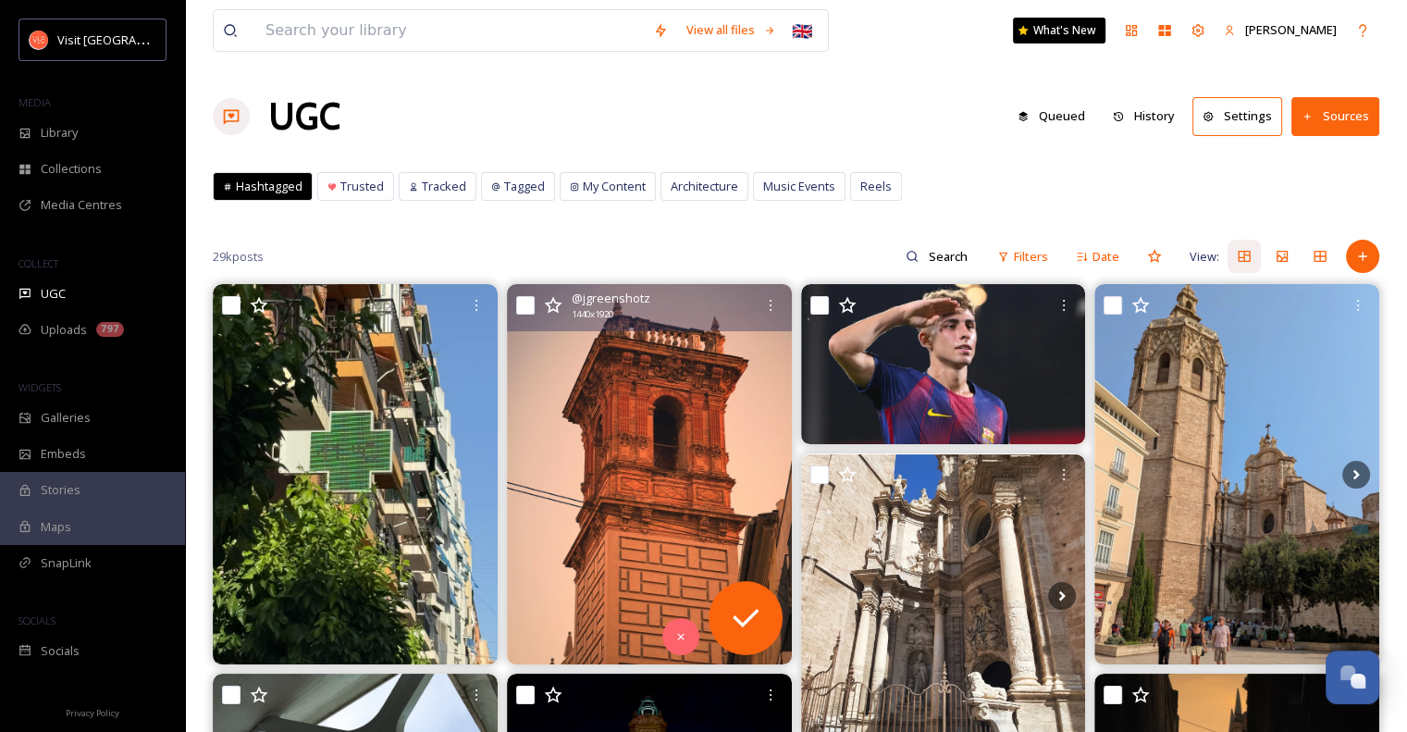
drag, startPoint x: 685, startPoint y: 393, endPoint x: 1208, endPoint y: 406, distance: 523.8
click at [1208, 406] on img at bounding box center [1237, 473] width 285 height 379
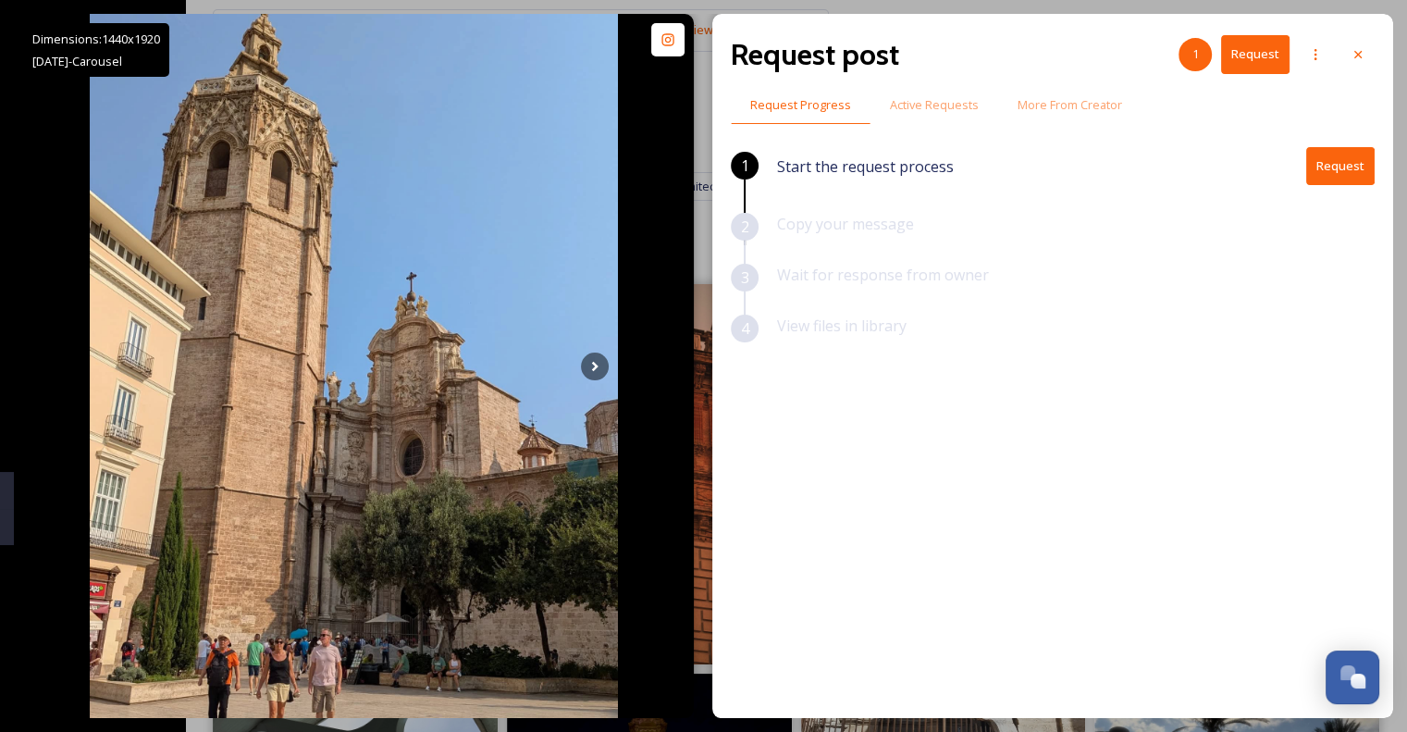
click at [1343, 170] on button "Request" at bounding box center [1340, 166] width 68 height 38
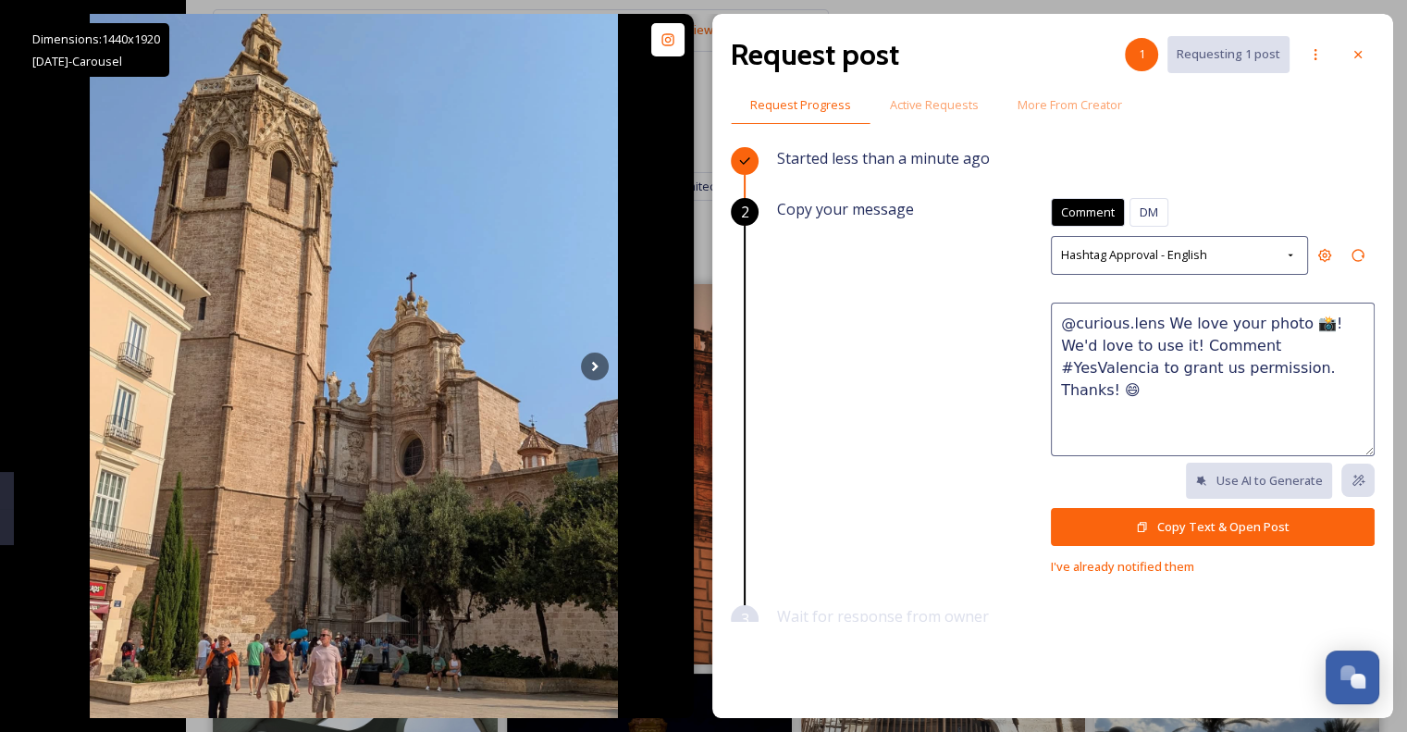
click at [1358, 59] on icon at bounding box center [1358, 54] width 15 height 15
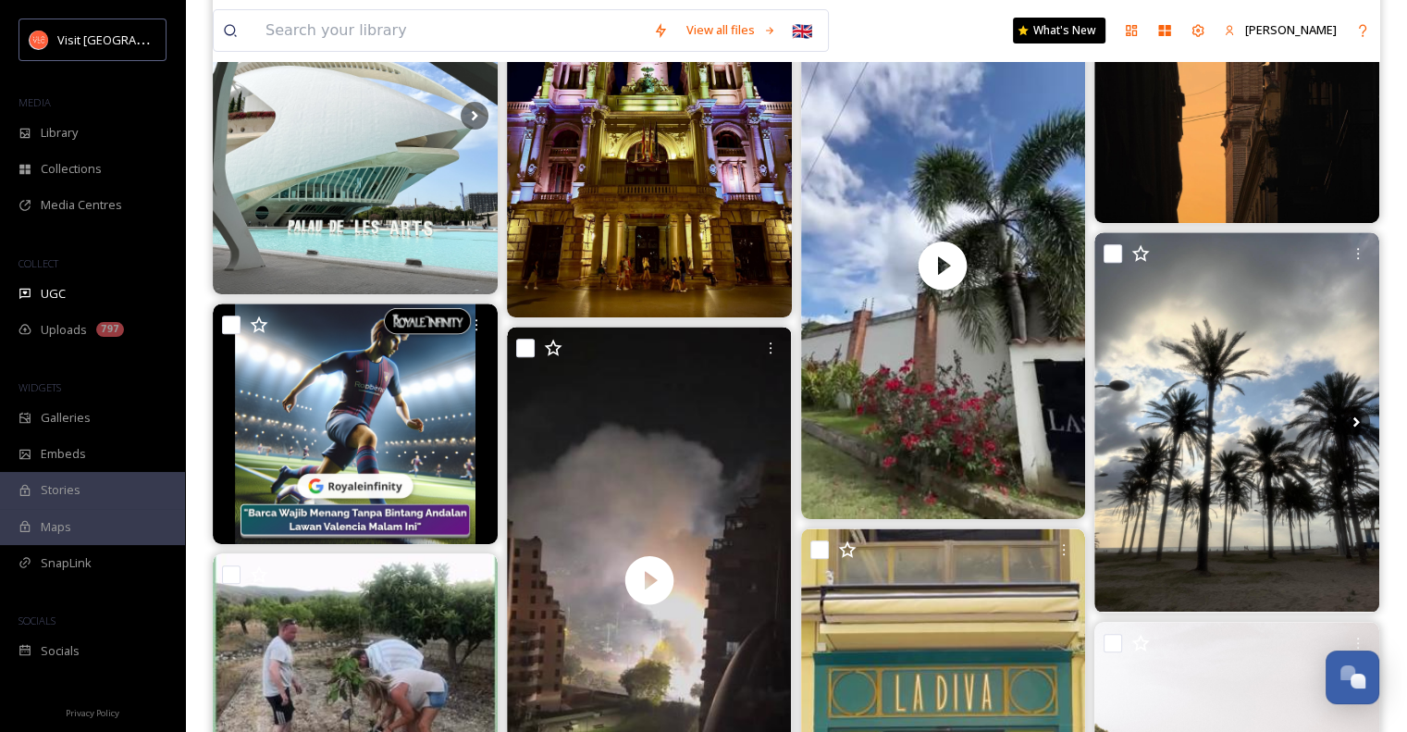
scroll to position [740, 0]
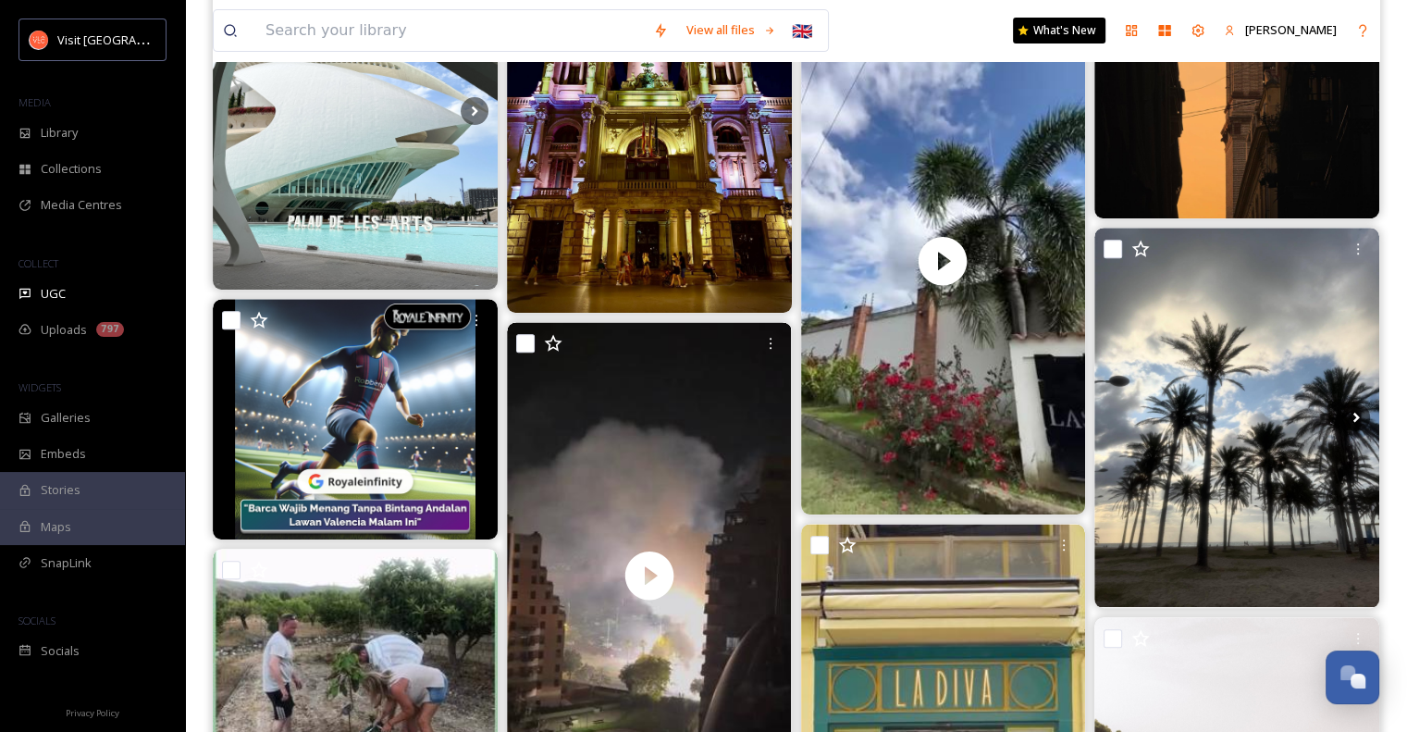
click at [957, 392] on img at bounding box center [942, 260] width 285 height 507
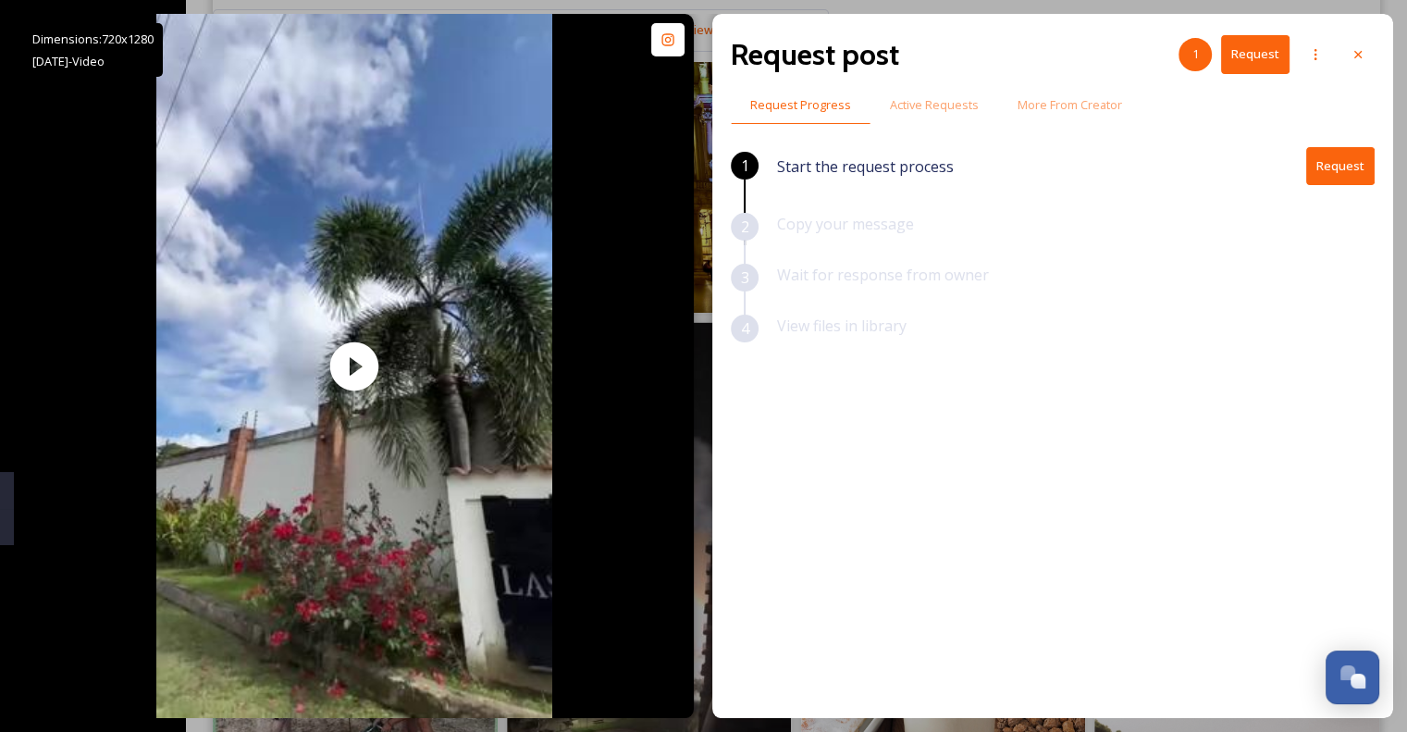
click at [1351, 162] on button "Request" at bounding box center [1340, 166] width 68 height 38
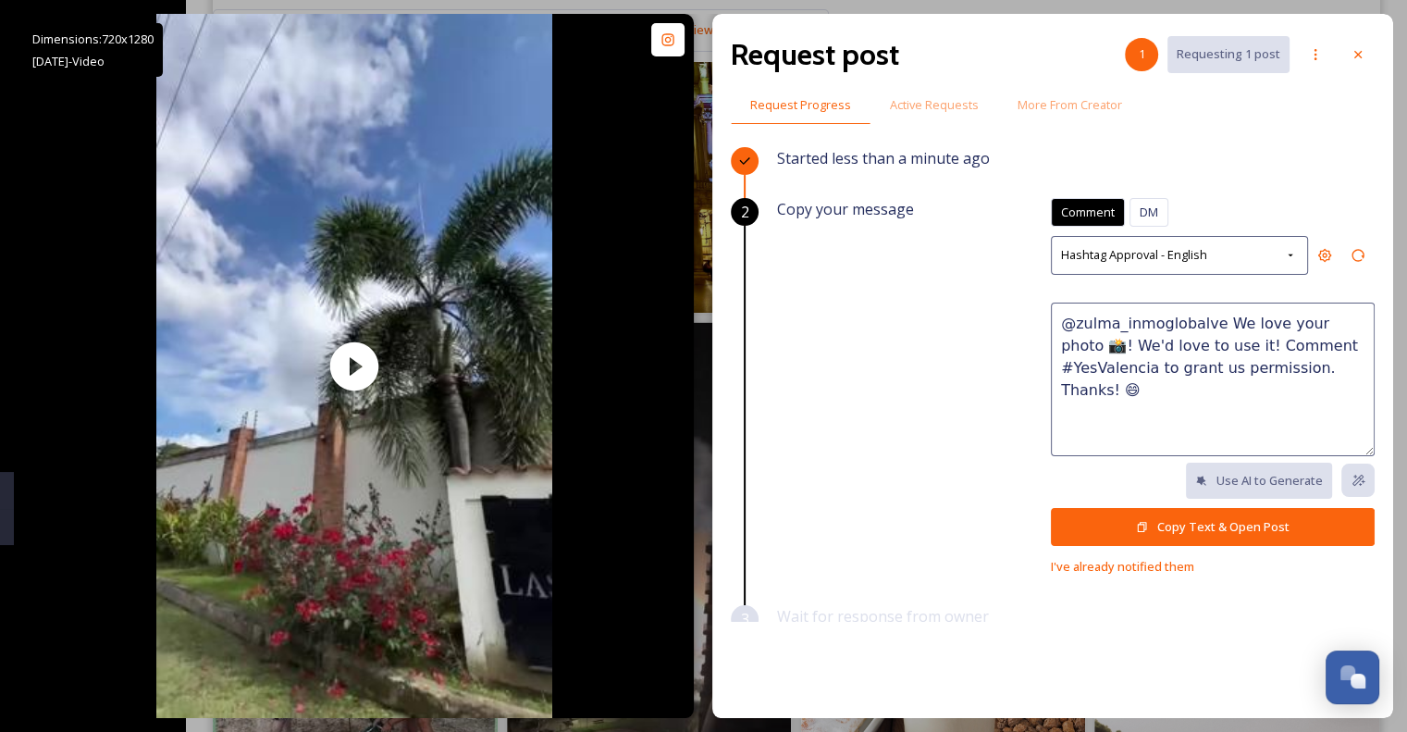
click at [1207, 523] on button "Copy Text & Open Post" at bounding box center [1213, 527] width 324 height 38
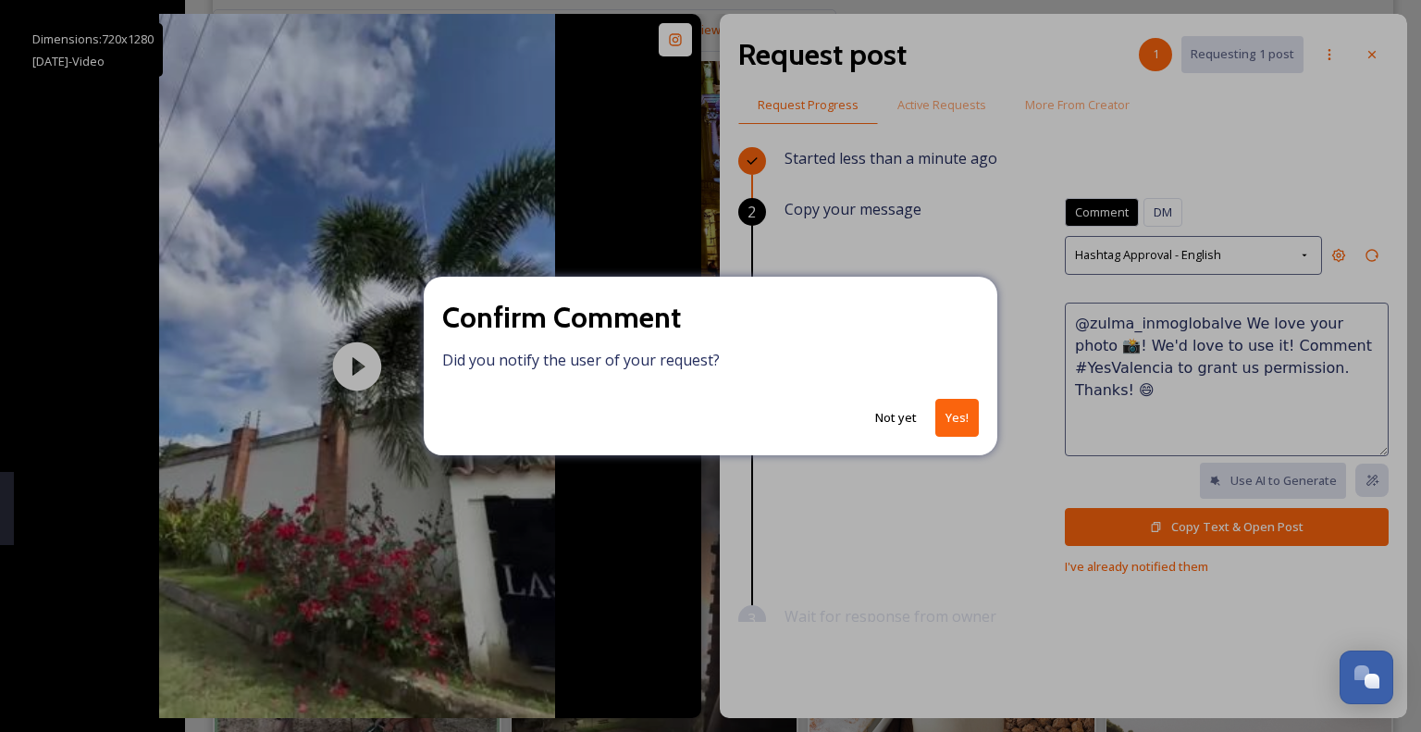
click at [890, 423] on button "Not yet" at bounding box center [896, 418] width 60 height 36
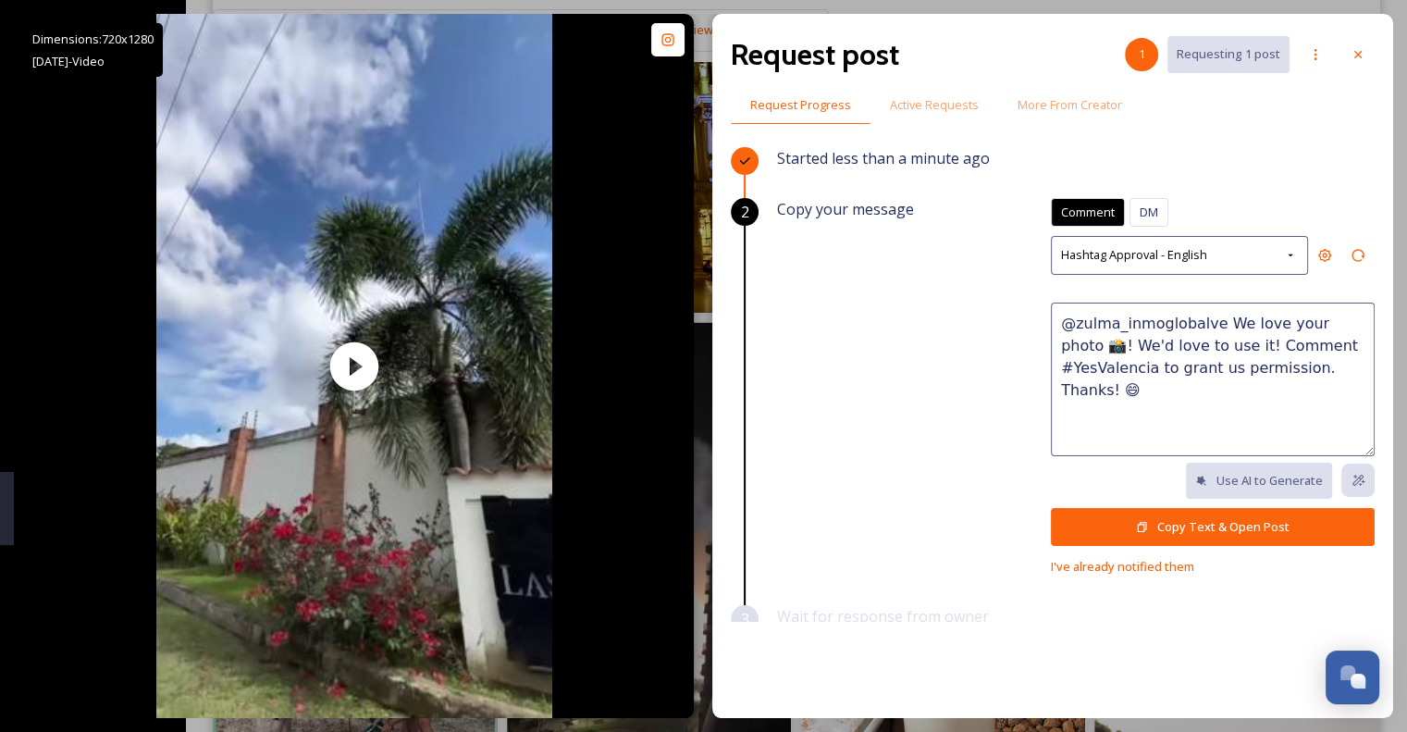
click at [1207, 512] on button "Copy Text & Open Post" at bounding box center [1213, 527] width 324 height 38
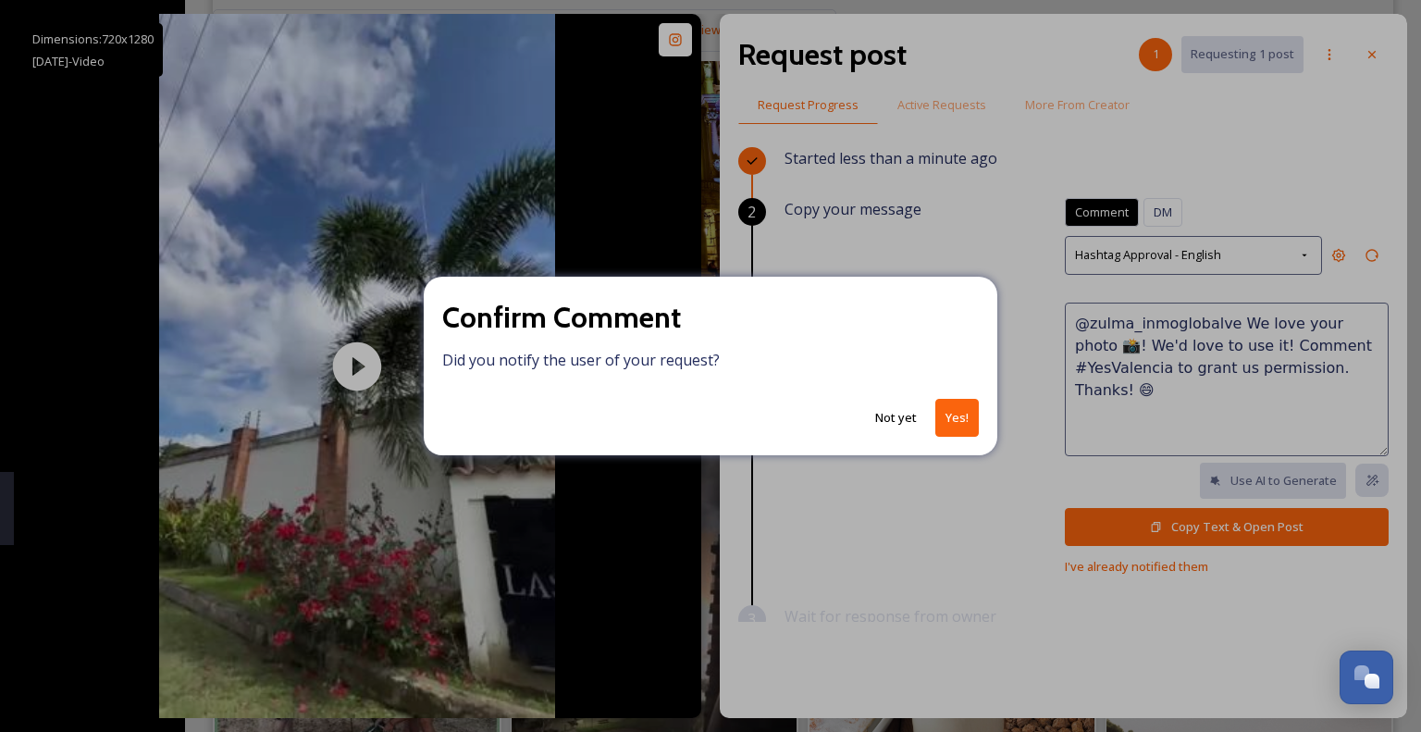
click at [895, 424] on button "Not yet" at bounding box center [896, 418] width 60 height 36
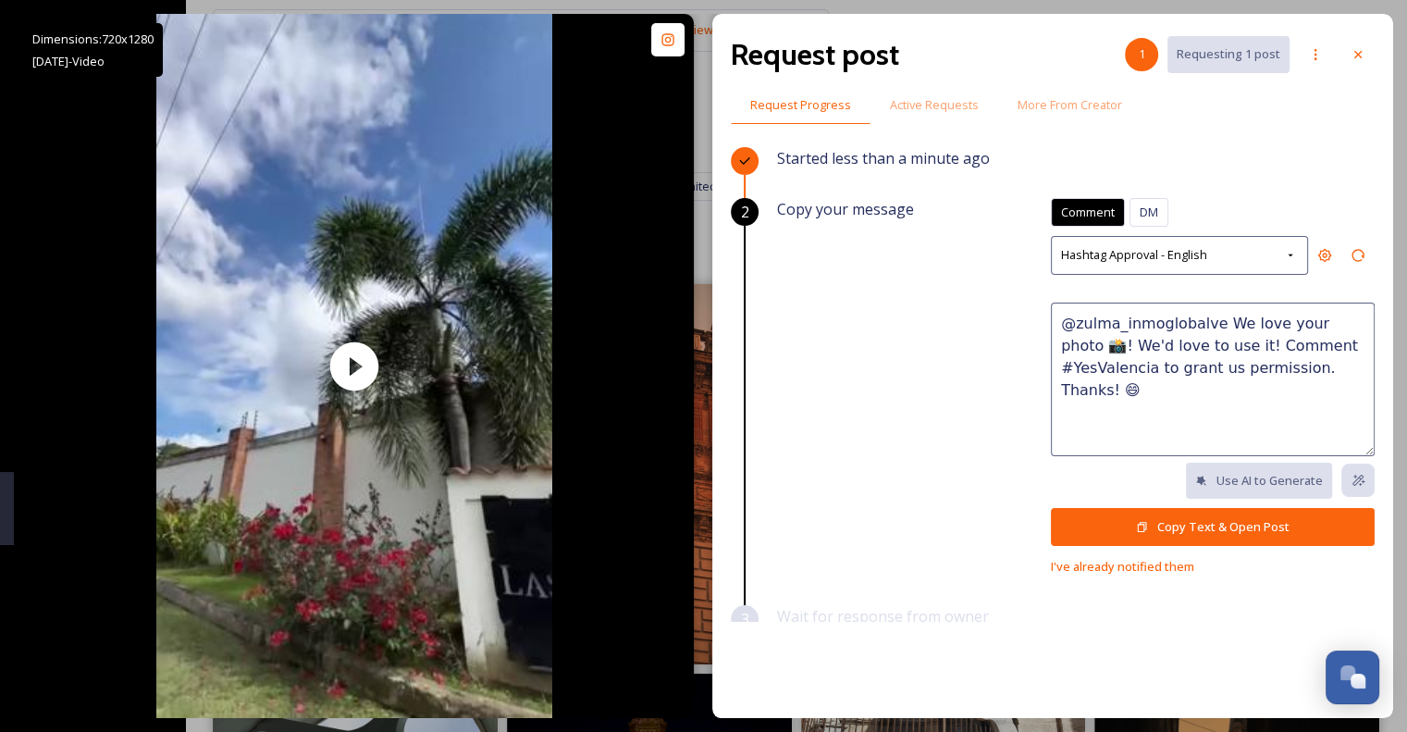
click at [1358, 55] on icon at bounding box center [1358, 54] width 7 height 7
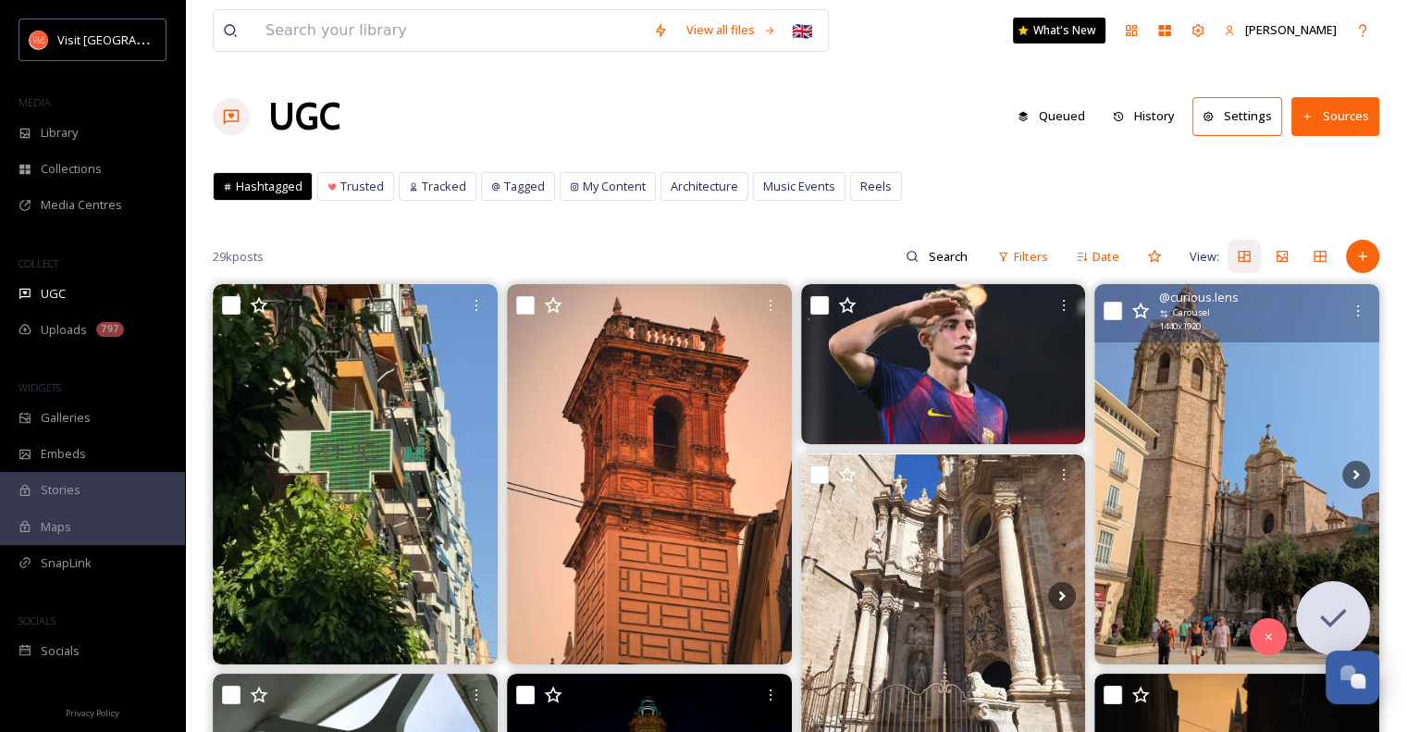
click at [57, 133] on span "Library" at bounding box center [59, 133] width 37 height 18
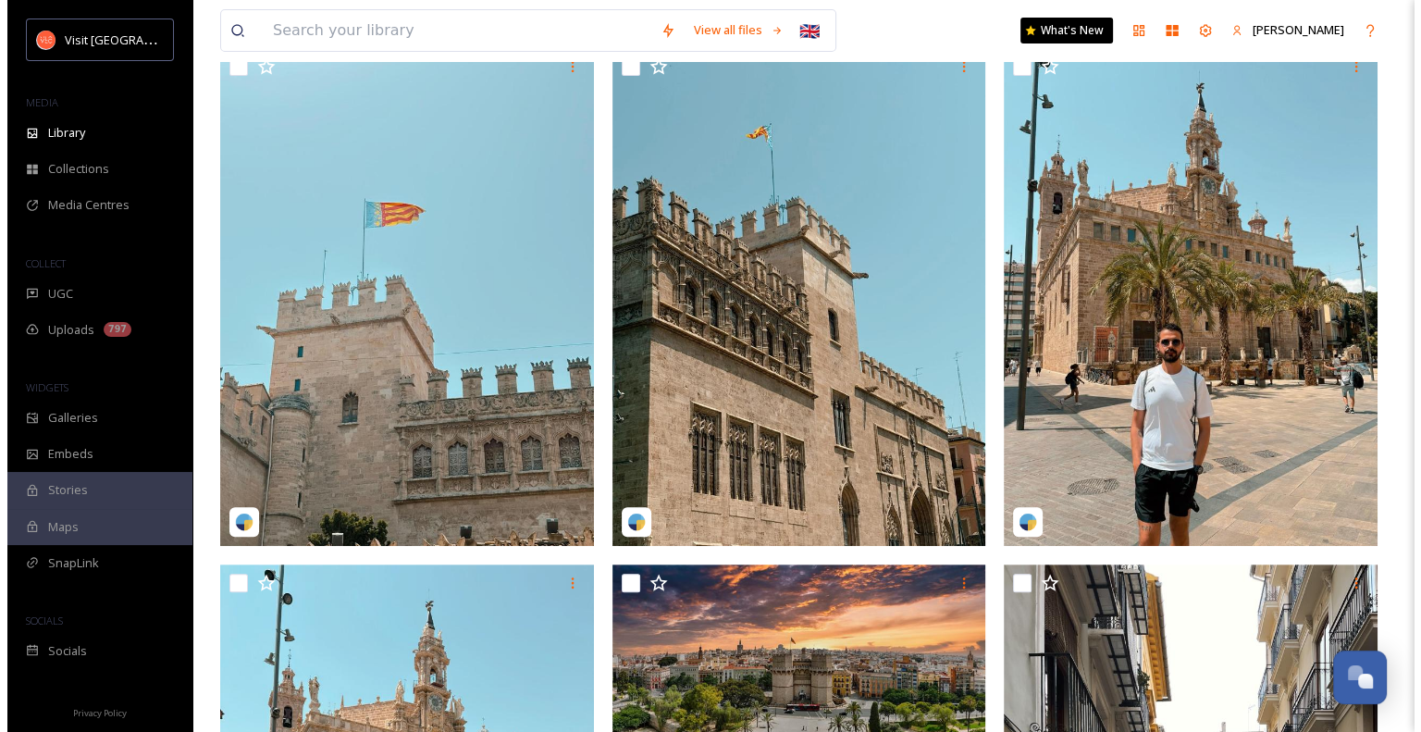
scroll to position [411, 0]
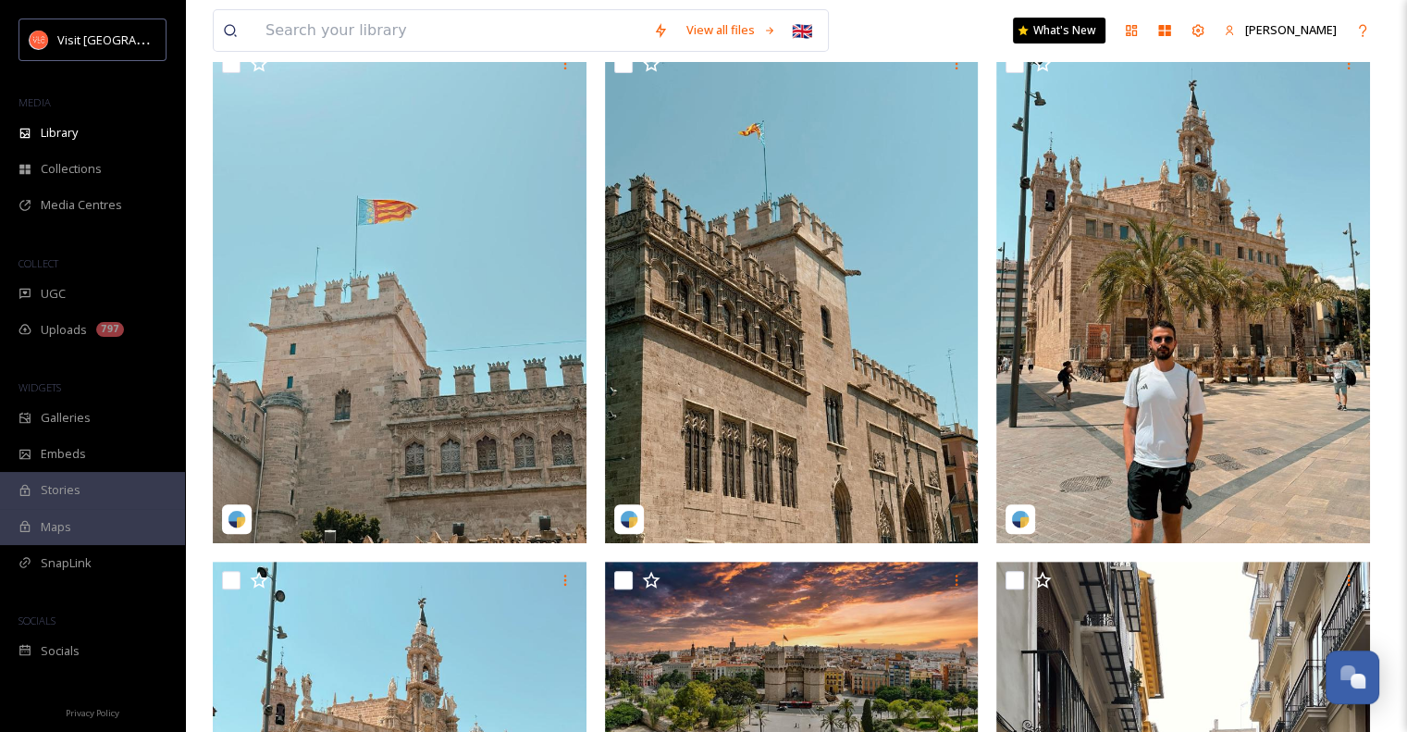
click at [789, 369] on img at bounding box center [792, 294] width 374 height 498
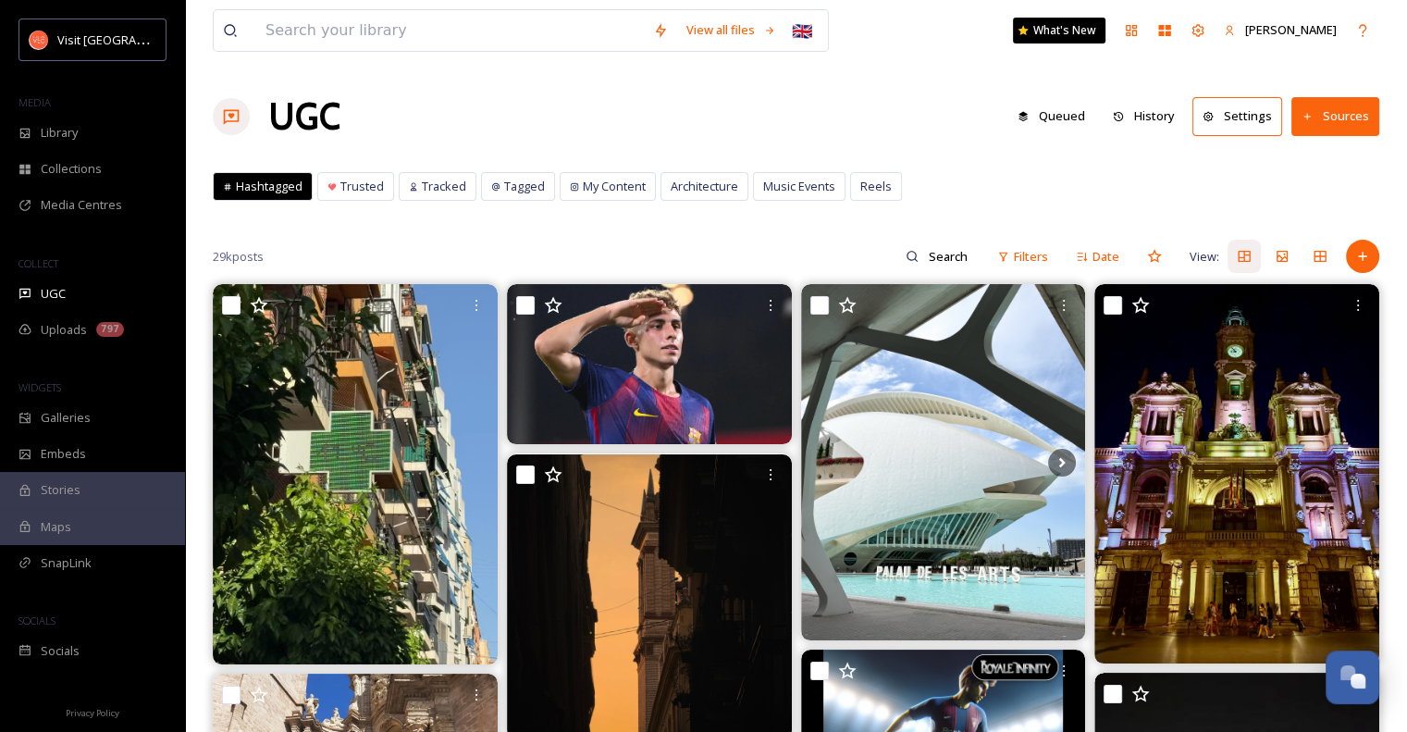
click at [57, 292] on span "UGC" at bounding box center [53, 294] width 25 height 18
click at [1225, 500] on img at bounding box center [1237, 473] width 285 height 379
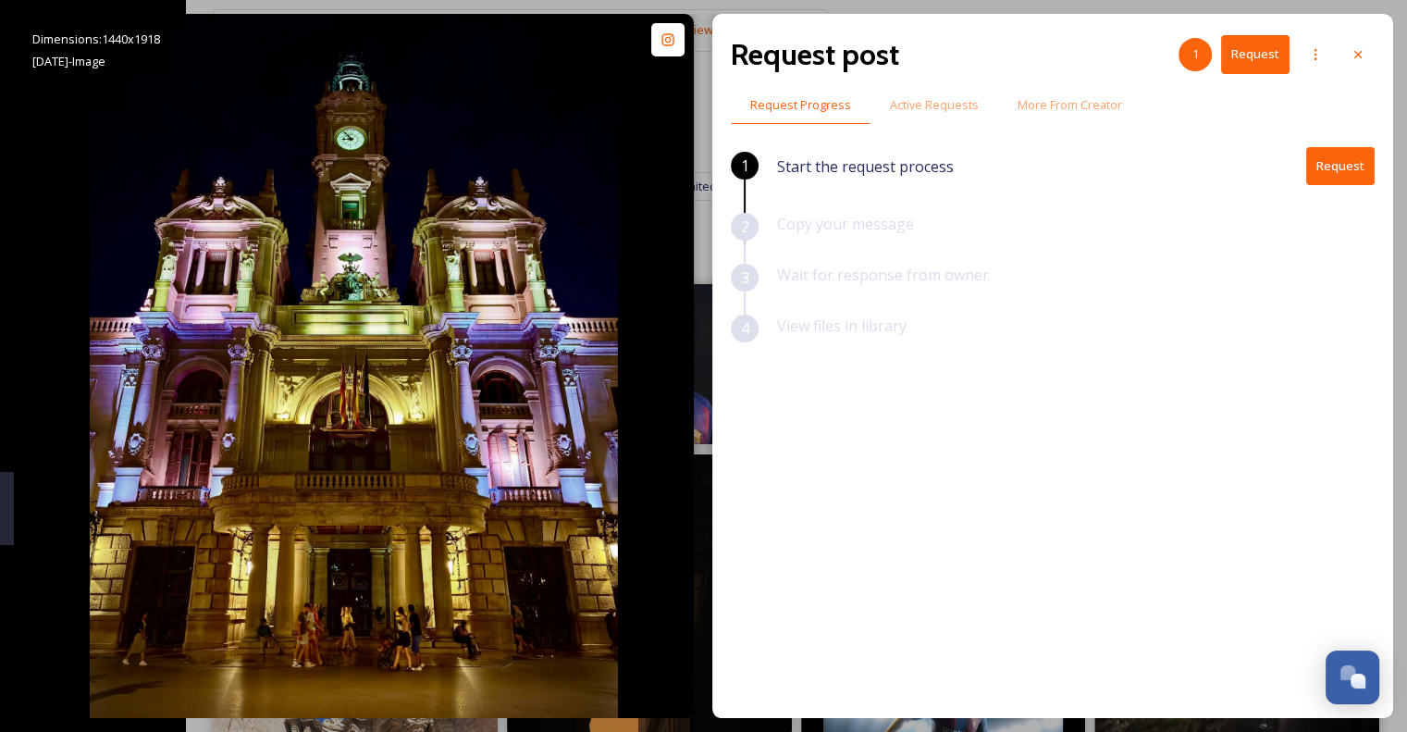
click at [1343, 181] on button "Request" at bounding box center [1340, 166] width 68 height 38
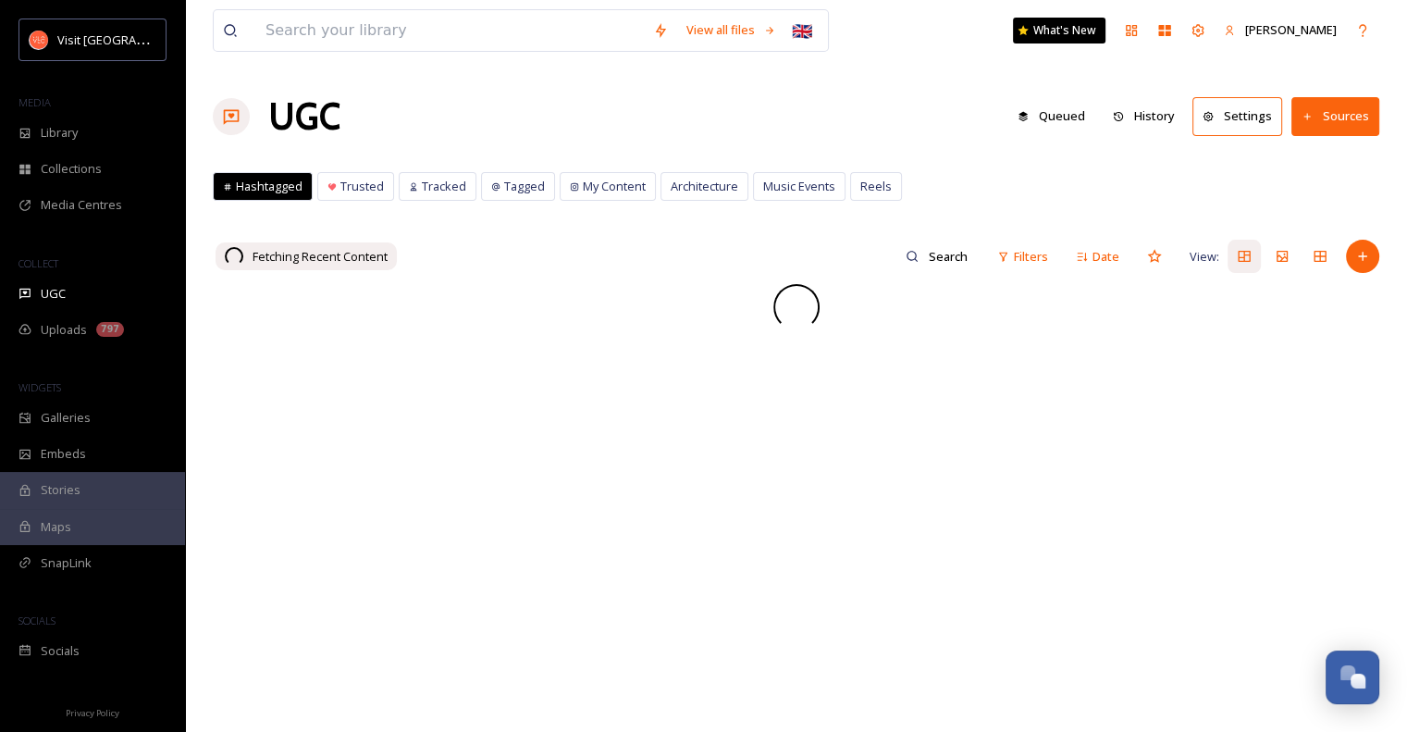
click at [63, 139] on span "Library" at bounding box center [59, 133] width 37 height 18
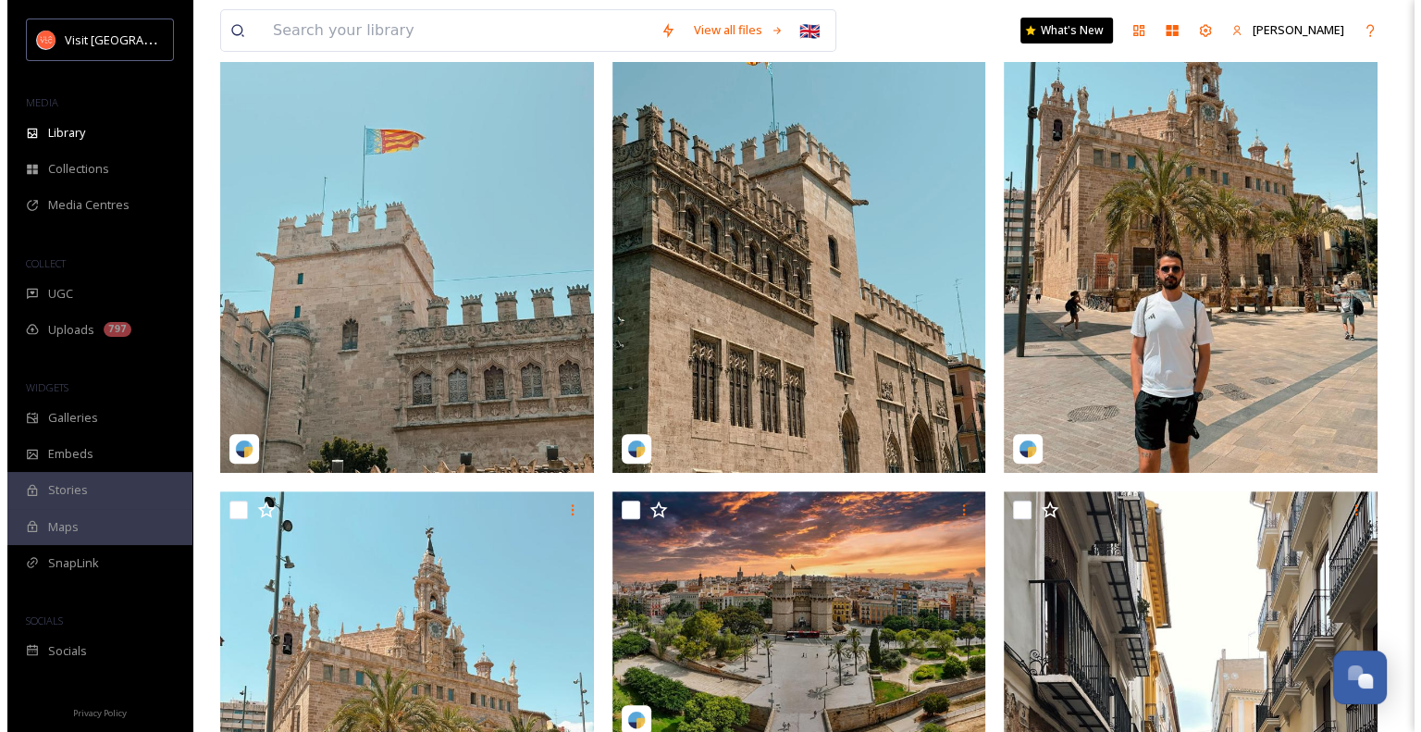
scroll to position [479, 0]
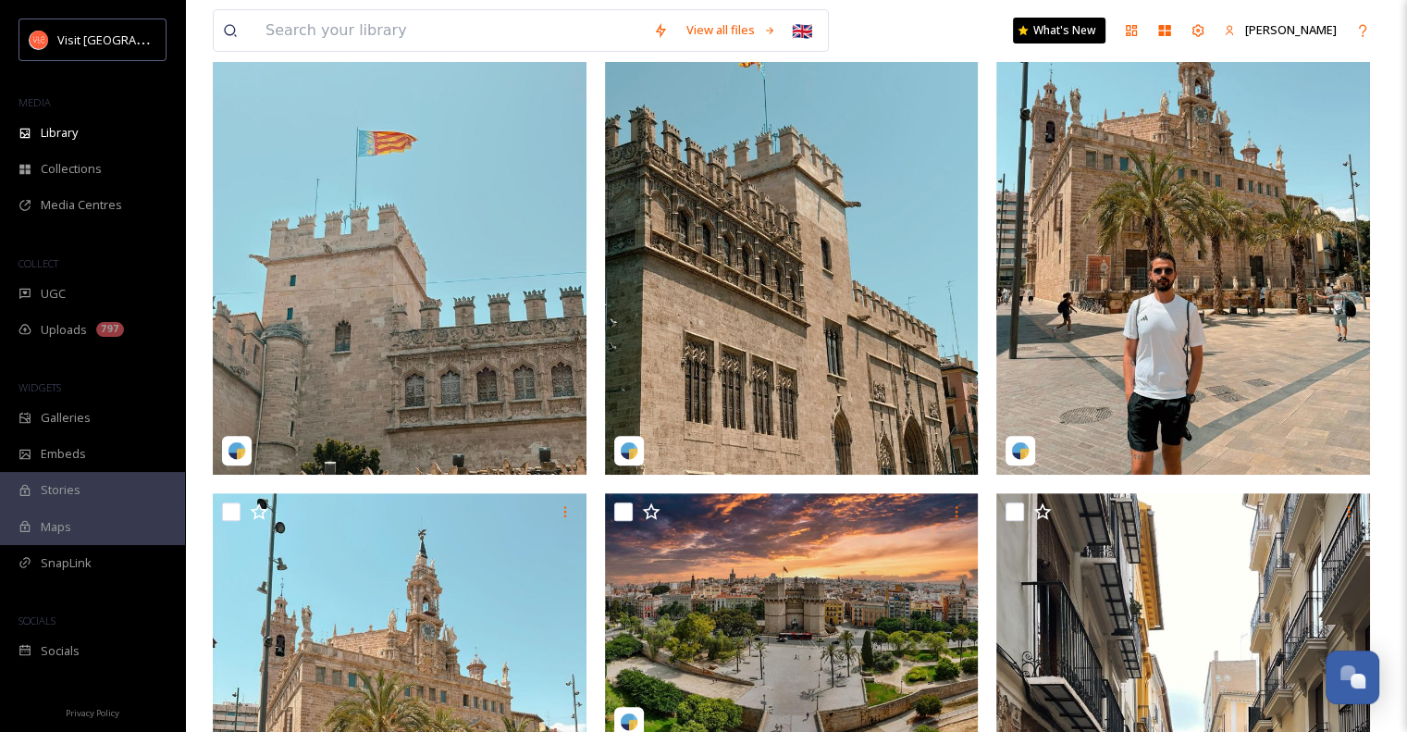
click at [791, 298] on img at bounding box center [792, 226] width 374 height 498
